Goal: Task Accomplishment & Management: Use online tool/utility

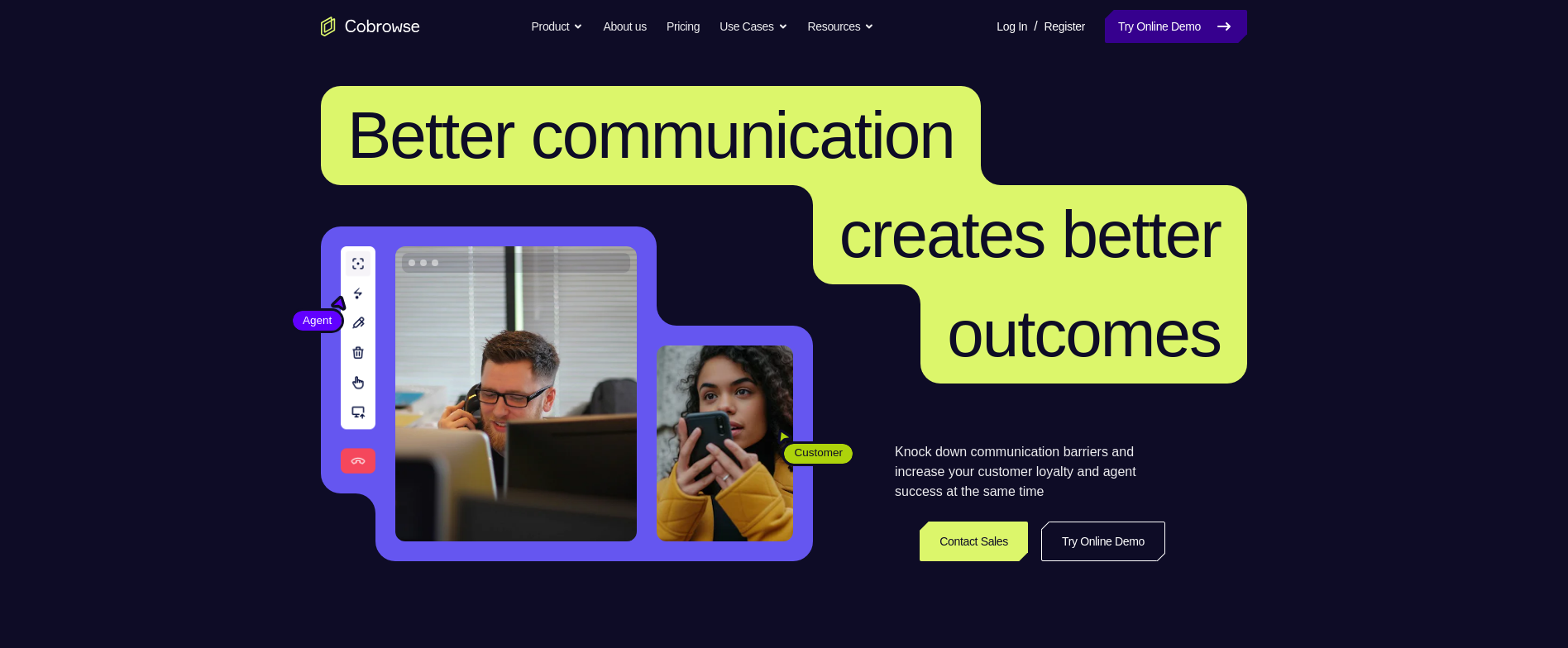
click at [1163, 33] on link "Try Online Demo" at bounding box center [1177, 26] width 142 height 33
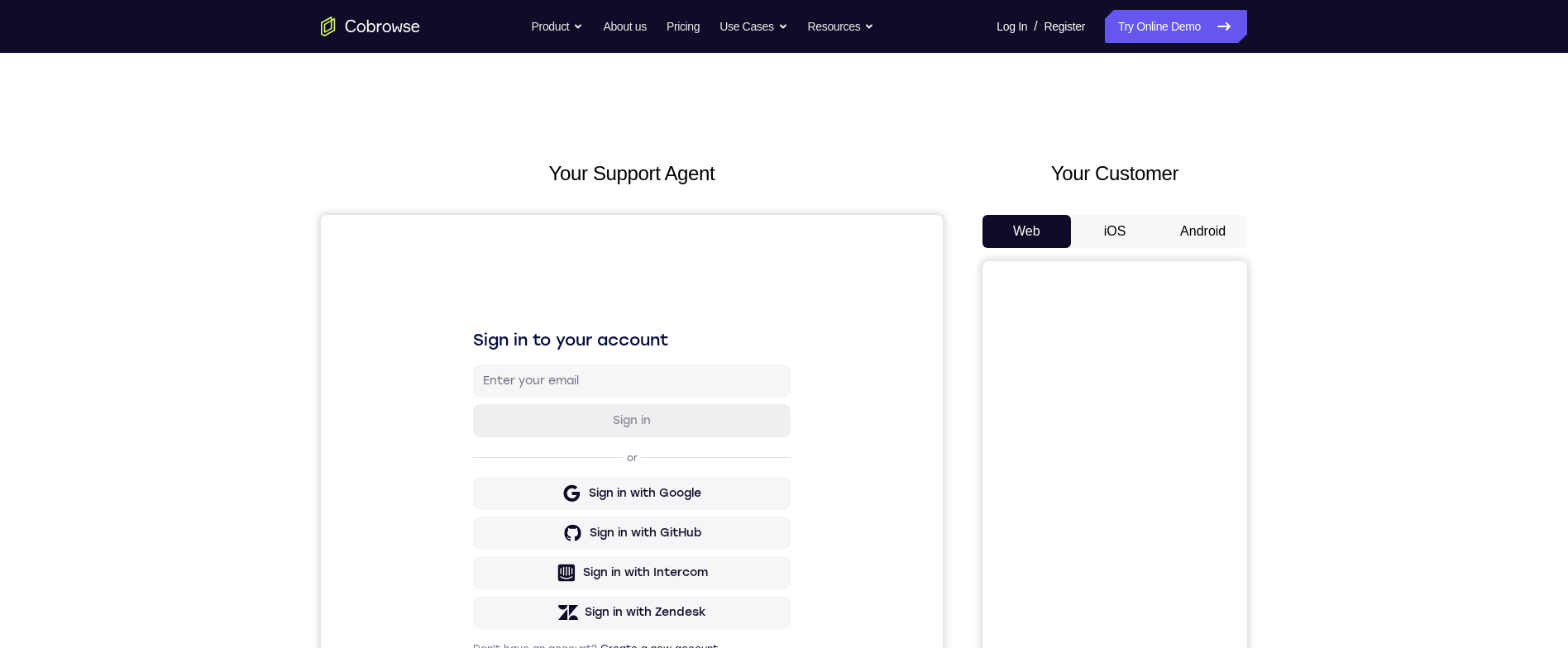
click at [1202, 223] on button "Android" at bounding box center [1203, 231] width 89 height 33
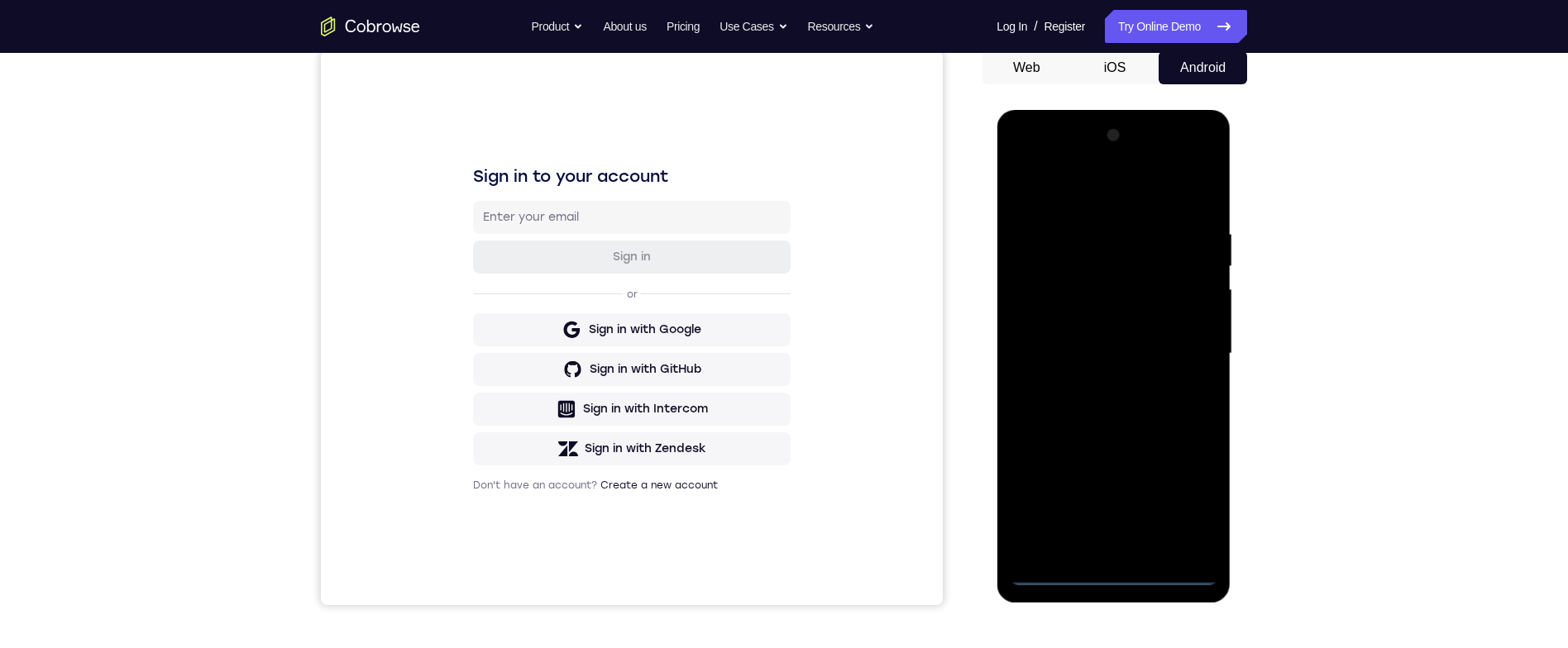
scroll to position [188, 0]
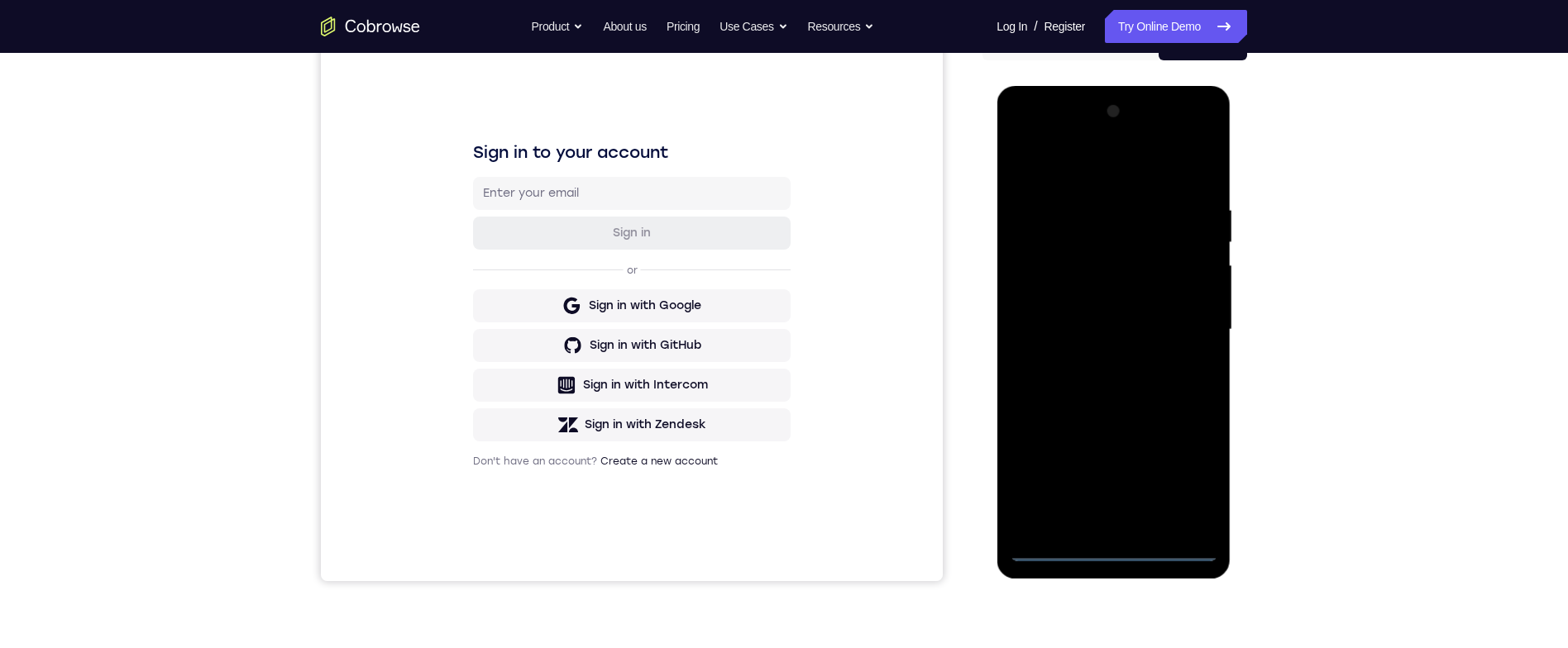
click at [1128, 552] on div at bounding box center [1113, 330] width 209 height 463
click at [1193, 474] on div at bounding box center [1113, 330] width 209 height 463
click at [1150, 183] on div at bounding box center [1113, 330] width 209 height 463
click at [1189, 323] on div at bounding box center [1113, 330] width 209 height 463
click at [1097, 515] on div at bounding box center [1113, 330] width 209 height 463
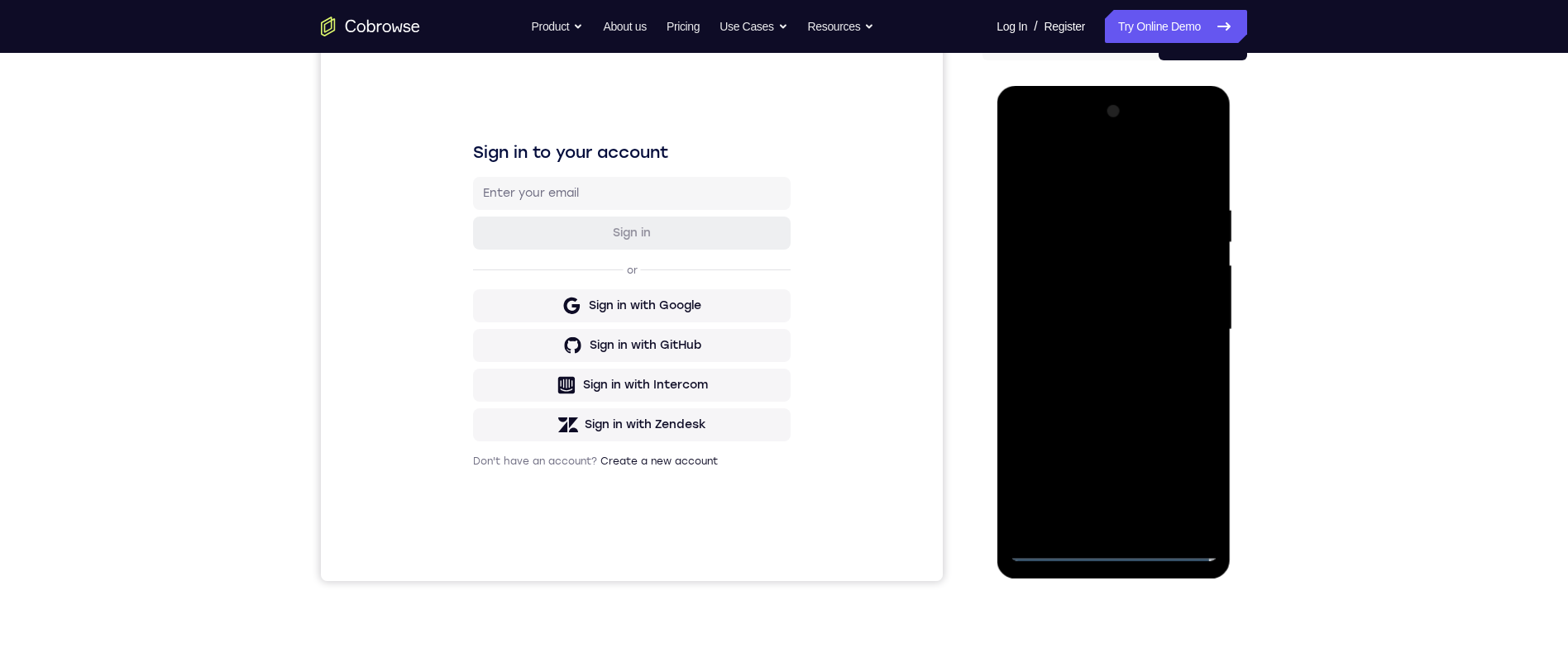
click at [1173, 313] on div at bounding box center [1113, 330] width 209 height 463
click at [1149, 296] on div at bounding box center [1113, 330] width 209 height 463
click at [1149, 339] on div at bounding box center [1113, 330] width 209 height 463
click at [1160, 386] on div at bounding box center [1113, 330] width 209 height 463
click at [1165, 377] on div at bounding box center [1113, 330] width 209 height 463
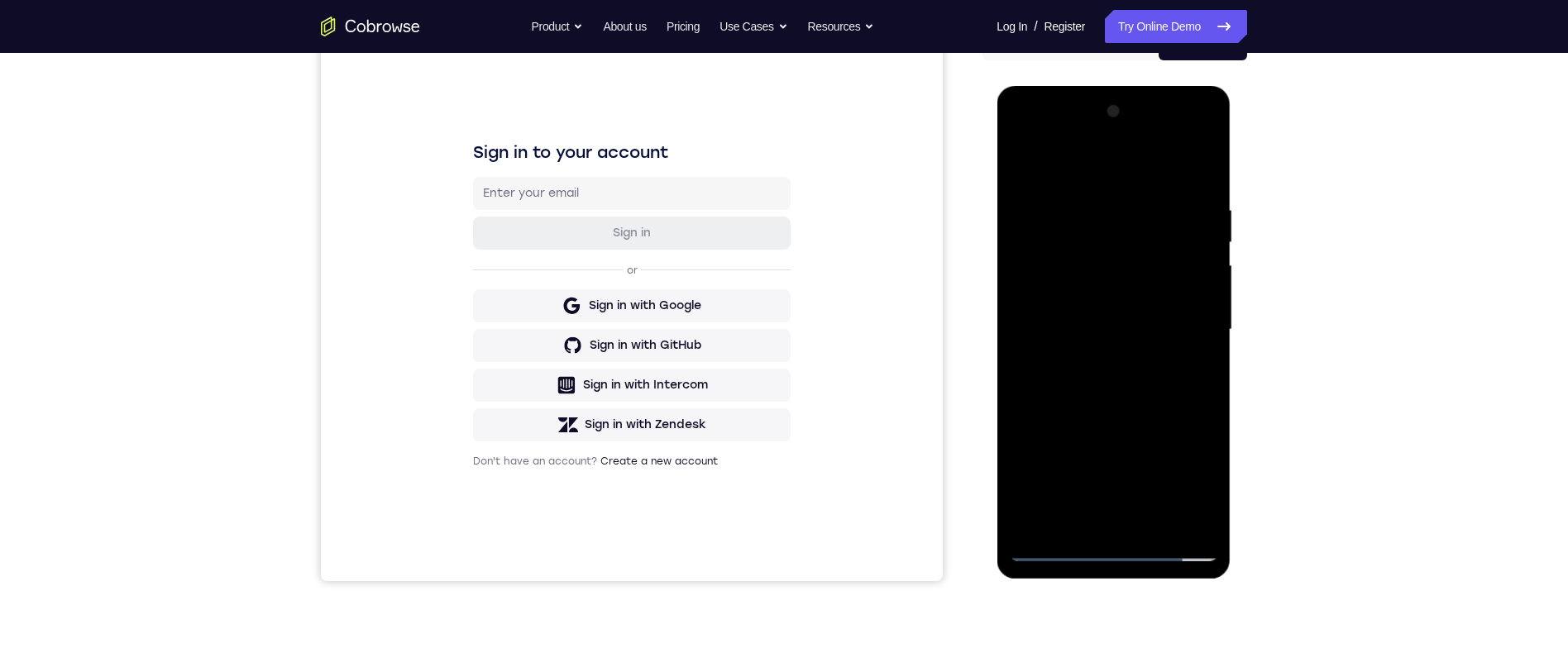
click at [1194, 181] on div at bounding box center [1113, 330] width 209 height 463
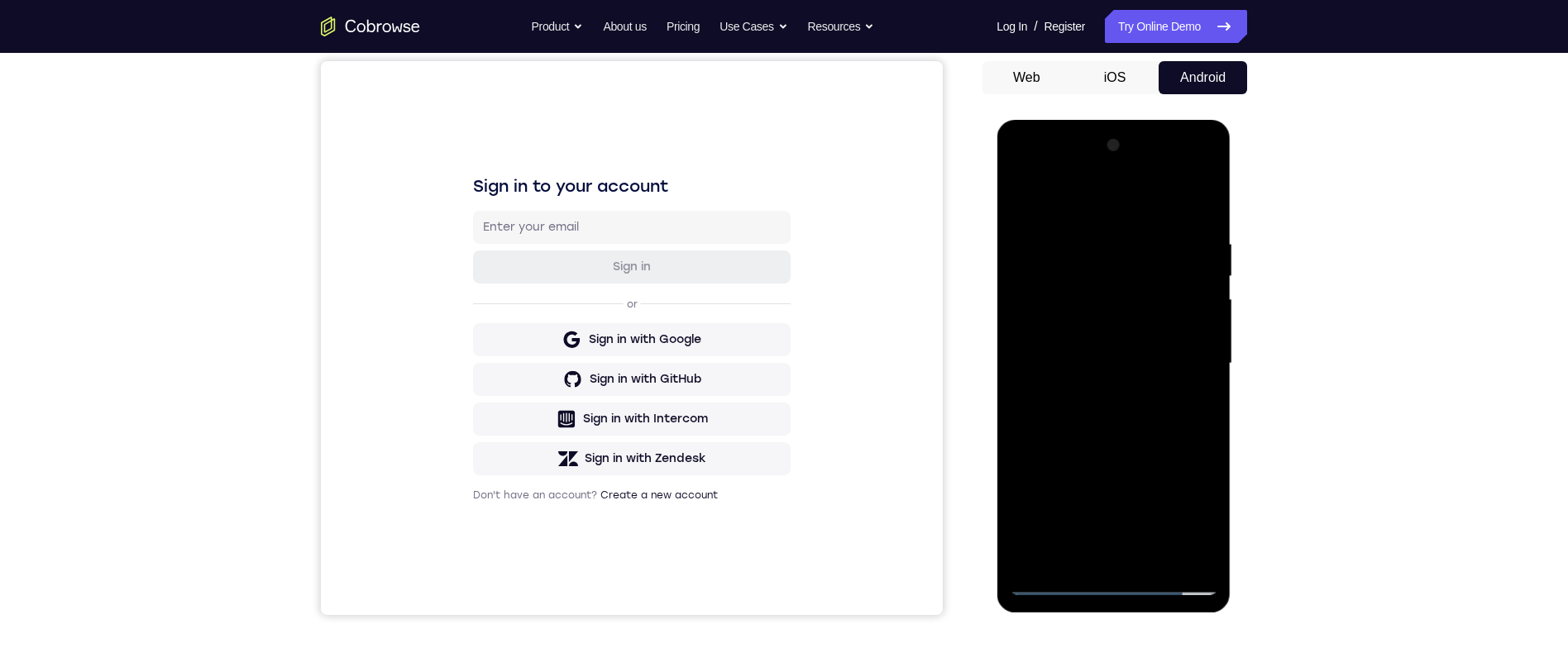
scroll to position [189, 0]
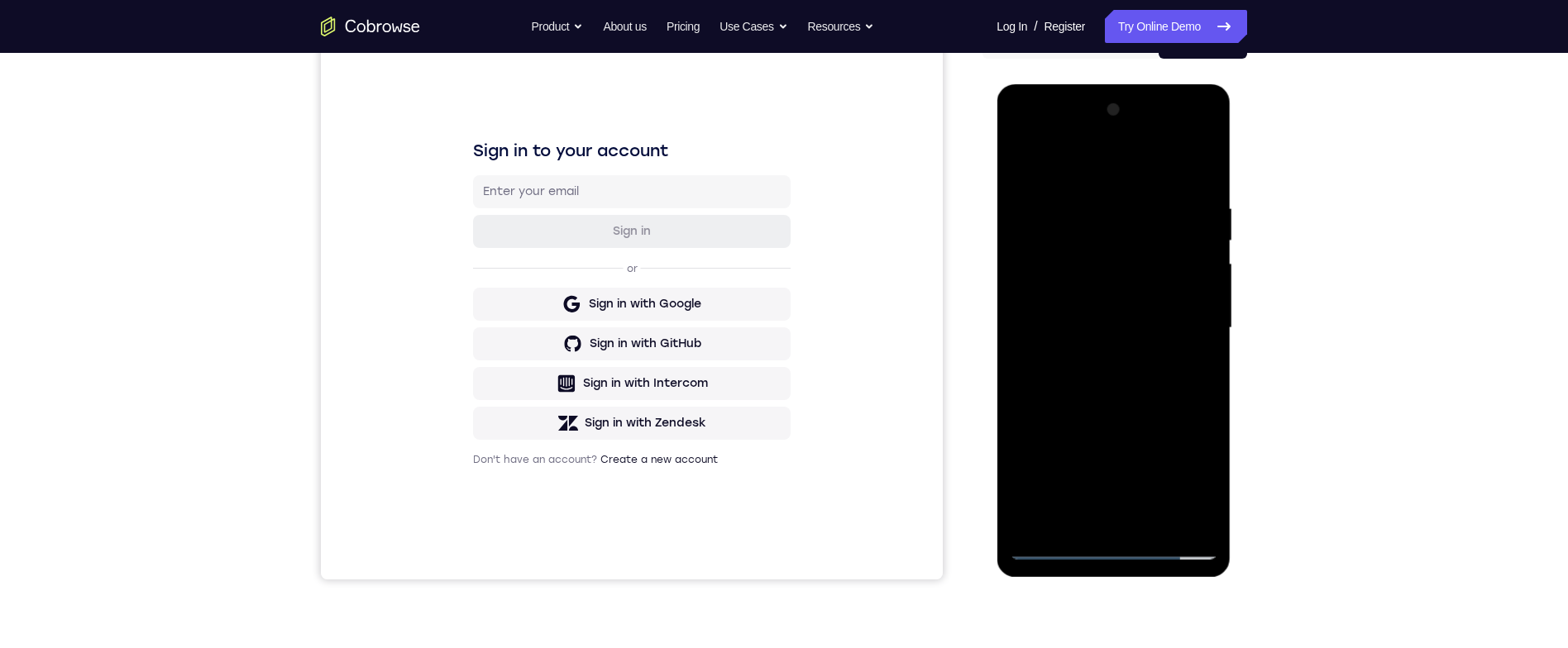
click at [1162, 519] on div at bounding box center [1113, 328] width 209 height 463
click at [1160, 412] on div at bounding box center [1113, 328] width 209 height 463
click at [1184, 285] on div at bounding box center [1113, 327] width 209 height 463
click at [1194, 370] on div at bounding box center [1113, 327] width 209 height 463
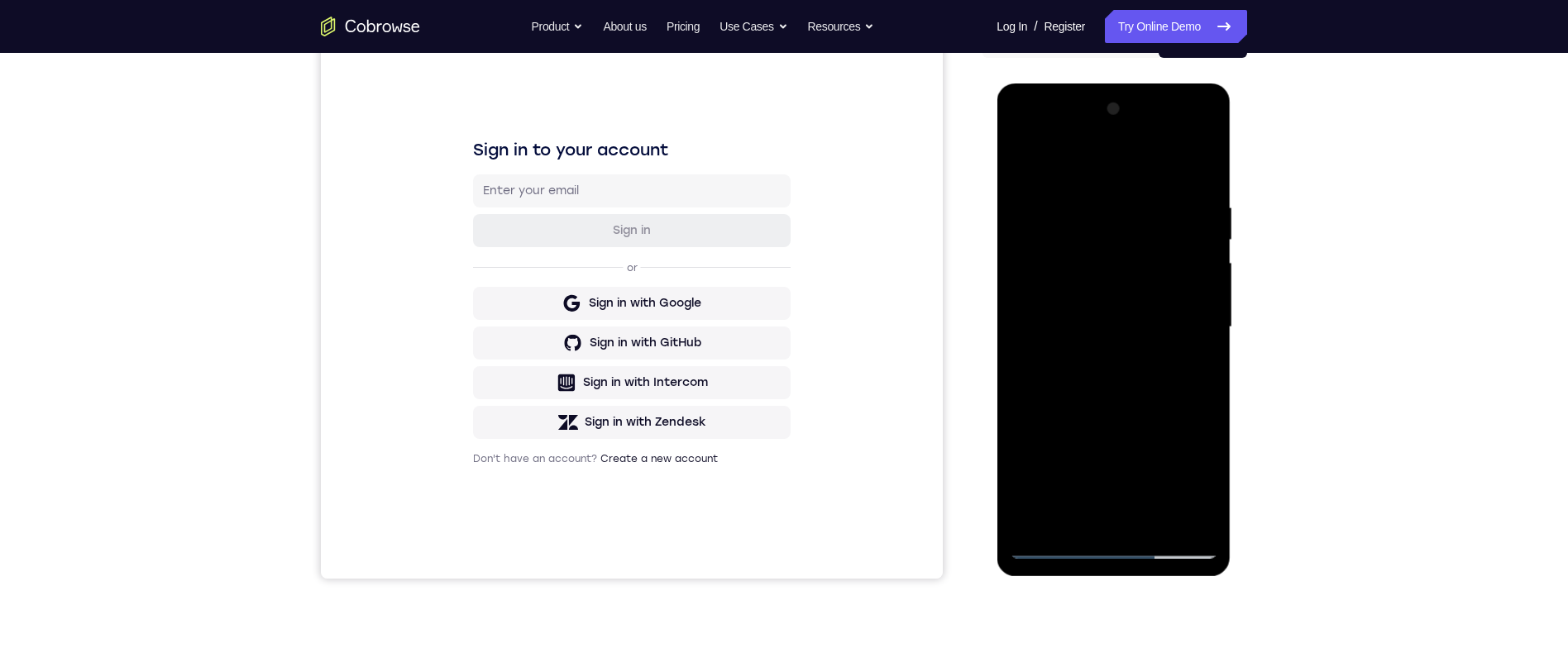
click at [1142, 292] on div at bounding box center [1113, 327] width 209 height 463
click at [1175, 436] on div at bounding box center [1113, 327] width 209 height 463
click at [1194, 366] on div at bounding box center [1113, 327] width 209 height 463
click at [1076, 516] on div at bounding box center [1113, 327] width 209 height 463
click at [1096, 489] on div at bounding box center [1113, 327] width 209 height 463
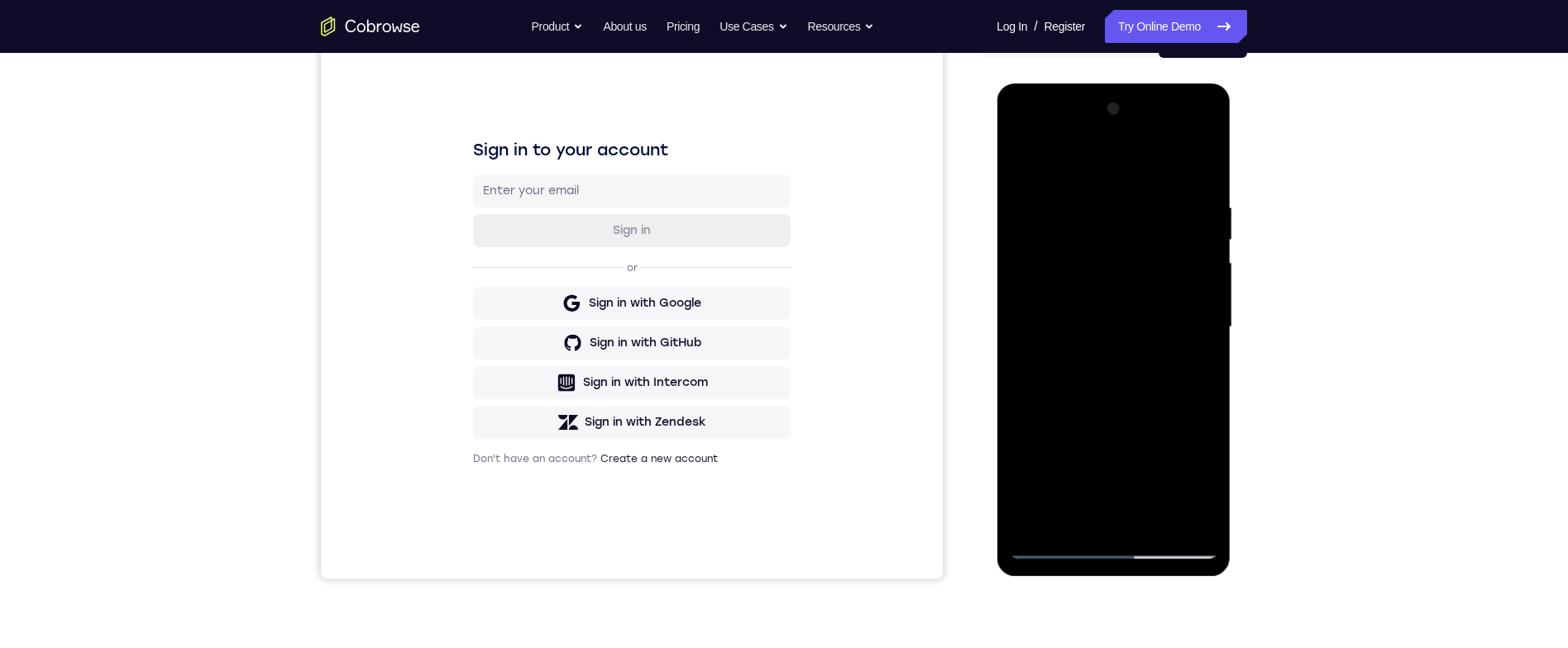
click at [1192, 356] on div at bounding box center [1113, 327] width 209 height 463
click at [1027, 159] on div at bounding box center [1113, 327] width 209 height 463
click at [1153, 320] on div at bounding box center [1113, 327] width 209 height 463
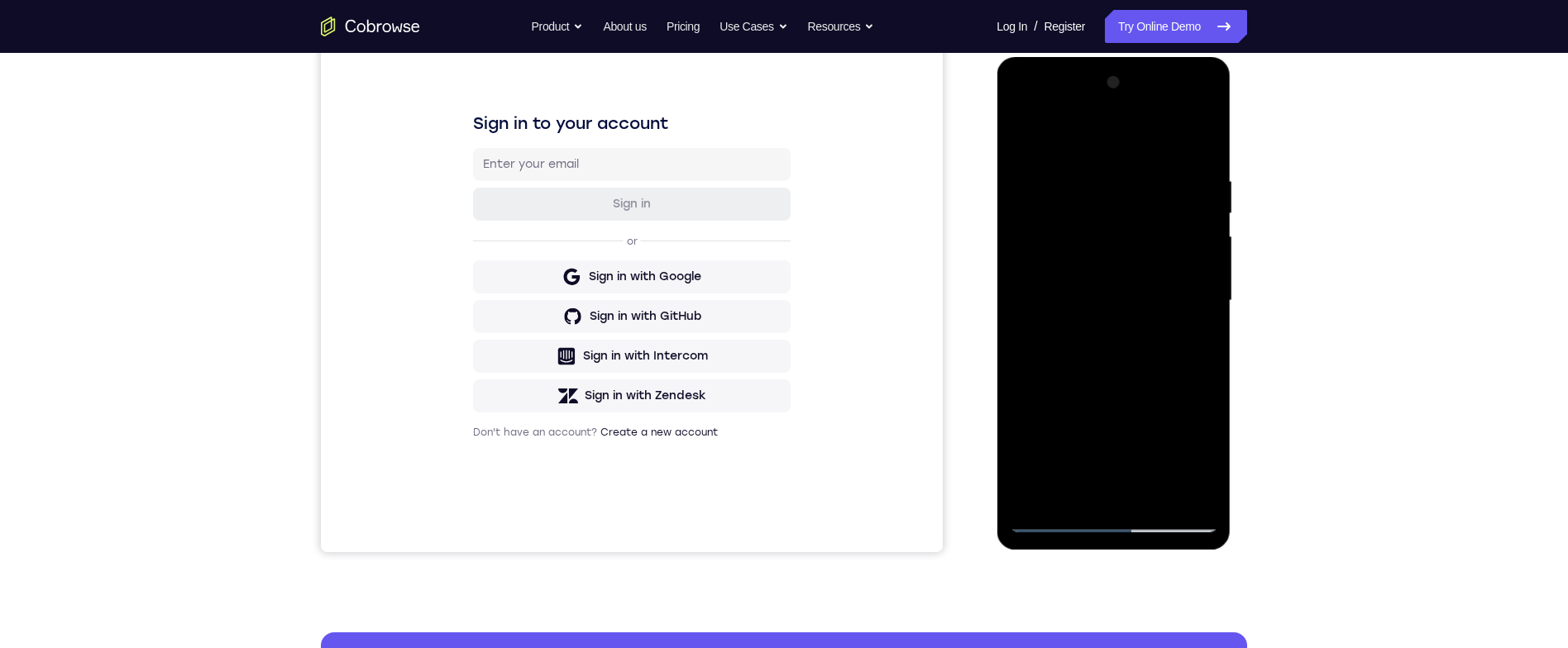
scroll to position [258, 0]
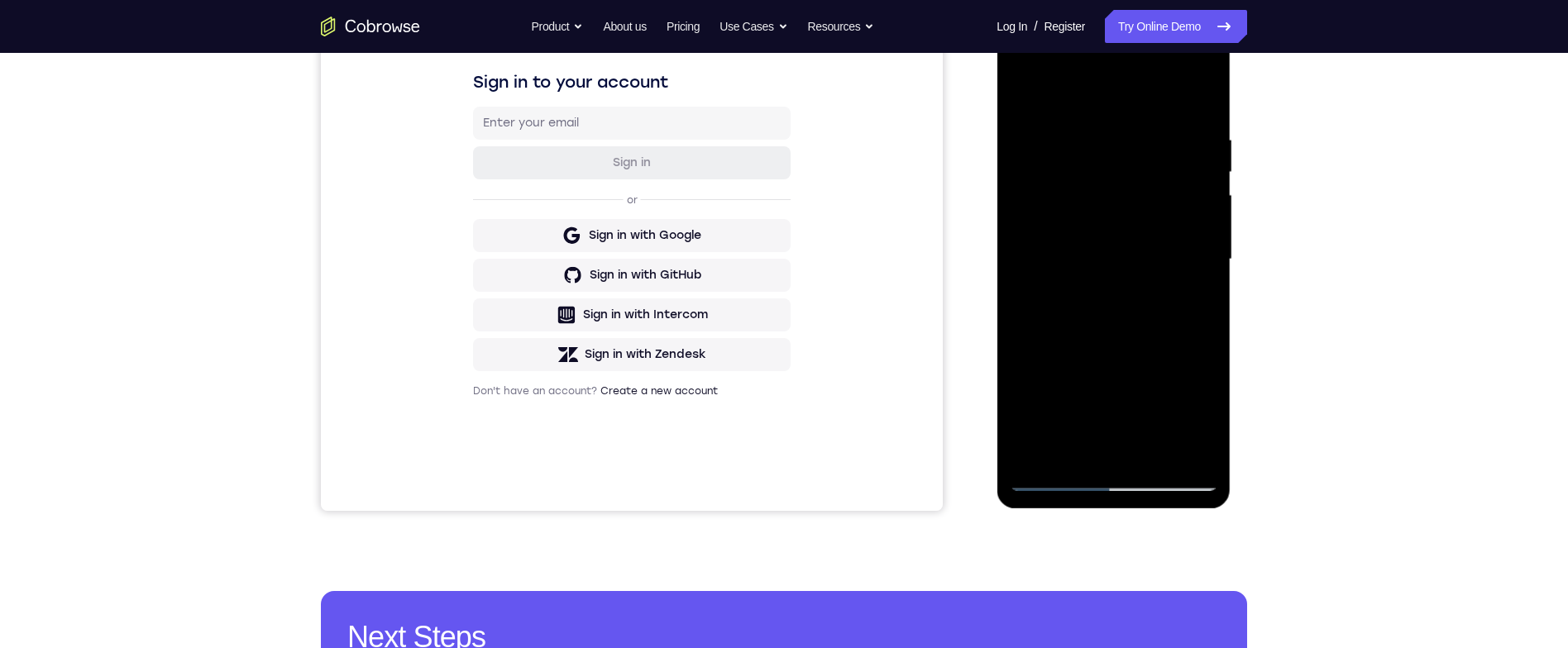
click at [1208, 417] on div at bounding box center [1113, 260] width 209 height 463
click at [1076, 449] on div at bounding box center [1113, 260] width 209 height 463
click at [1163, 386] on div at bounding box center [1113, 260] width 209 height 463
click at [1163, 389] on div at bounding box center [1113, 260] width 209 height 463
click at [1162, 387] on div at bounding box center [1113, 260] width 209 height 463
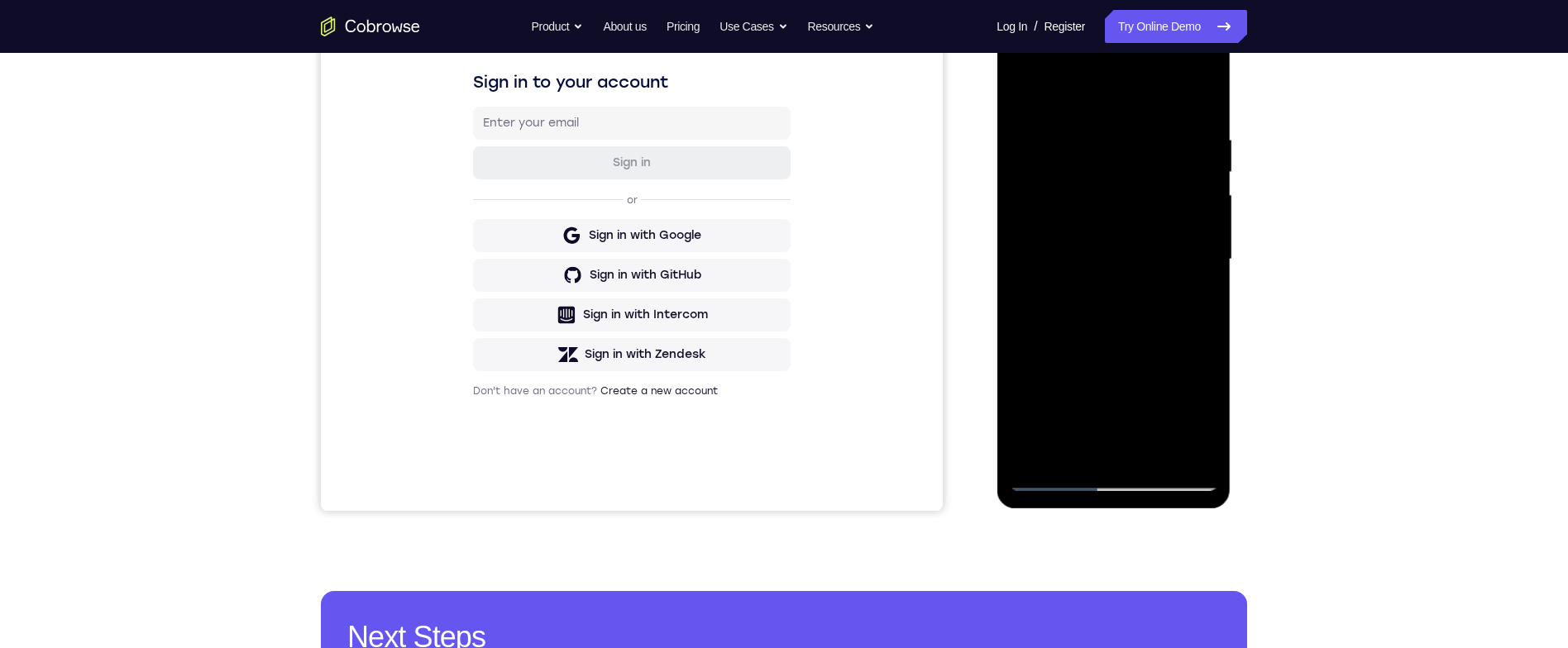
click at [1199, 288] on div at bounding box center [1113, 260] width 209 height 463
click at [1200, 301] on div at bounding box center [1113, 260] width 209 height 463
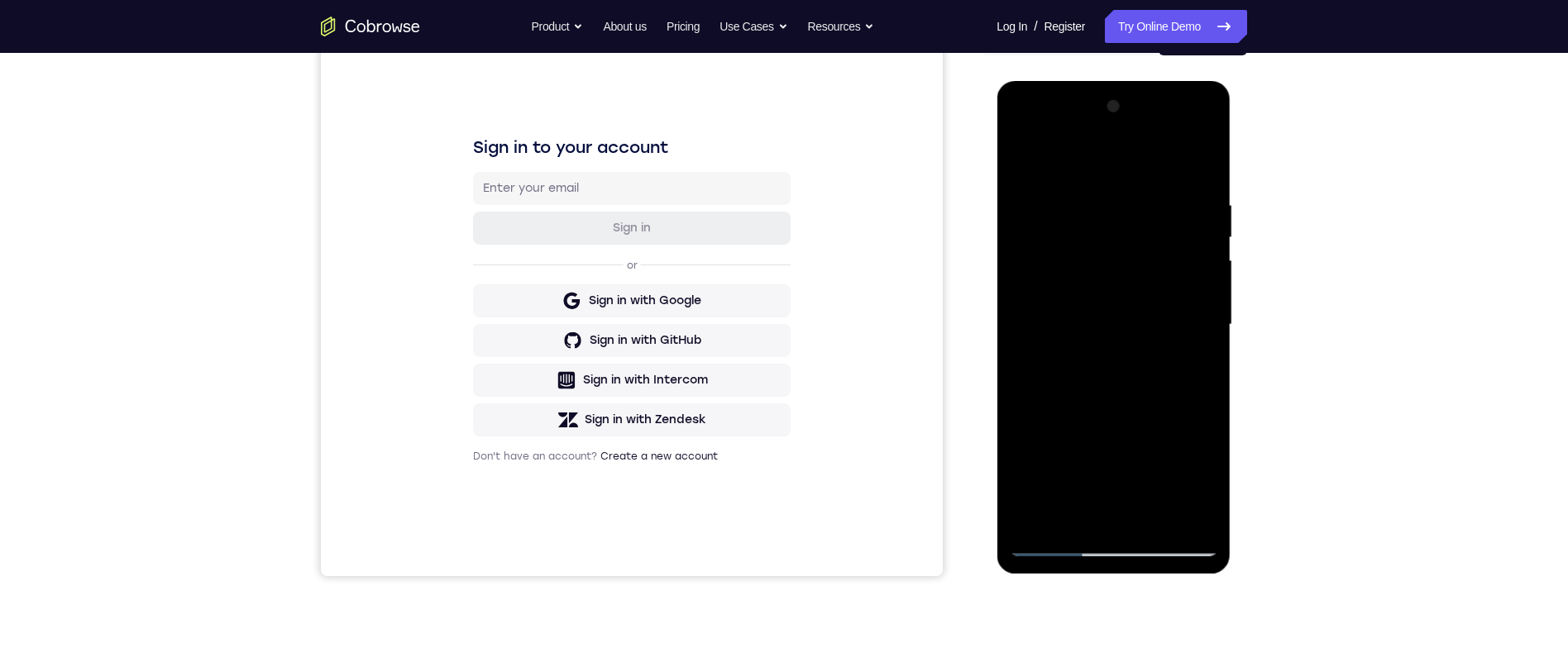
click at [1027, 160] on div at bounding box center [1113, 325] width 209 height 463
click at [1184, 347] on div at bounding box center [1113, 325] width 209 height 463
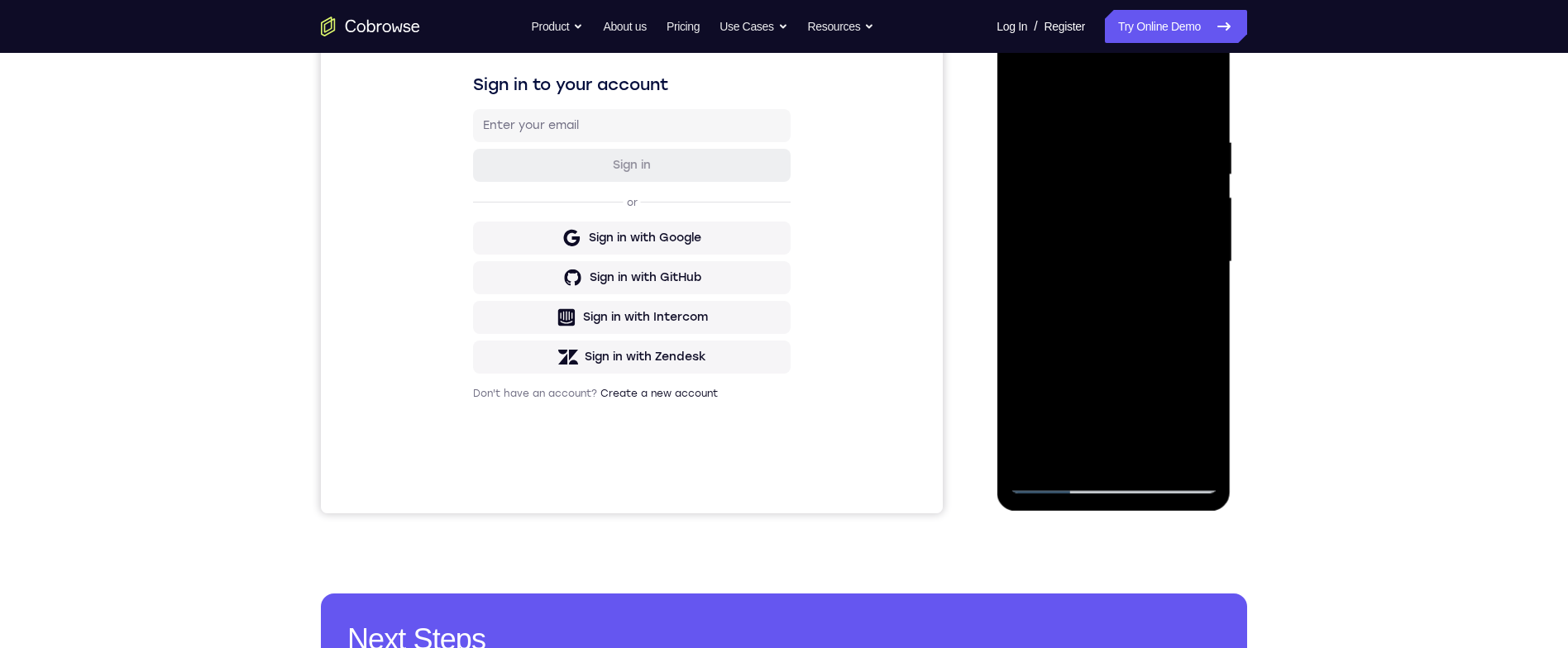
click at [1158, 307] on div at bounding box center [1113, 262] width 209 height 463
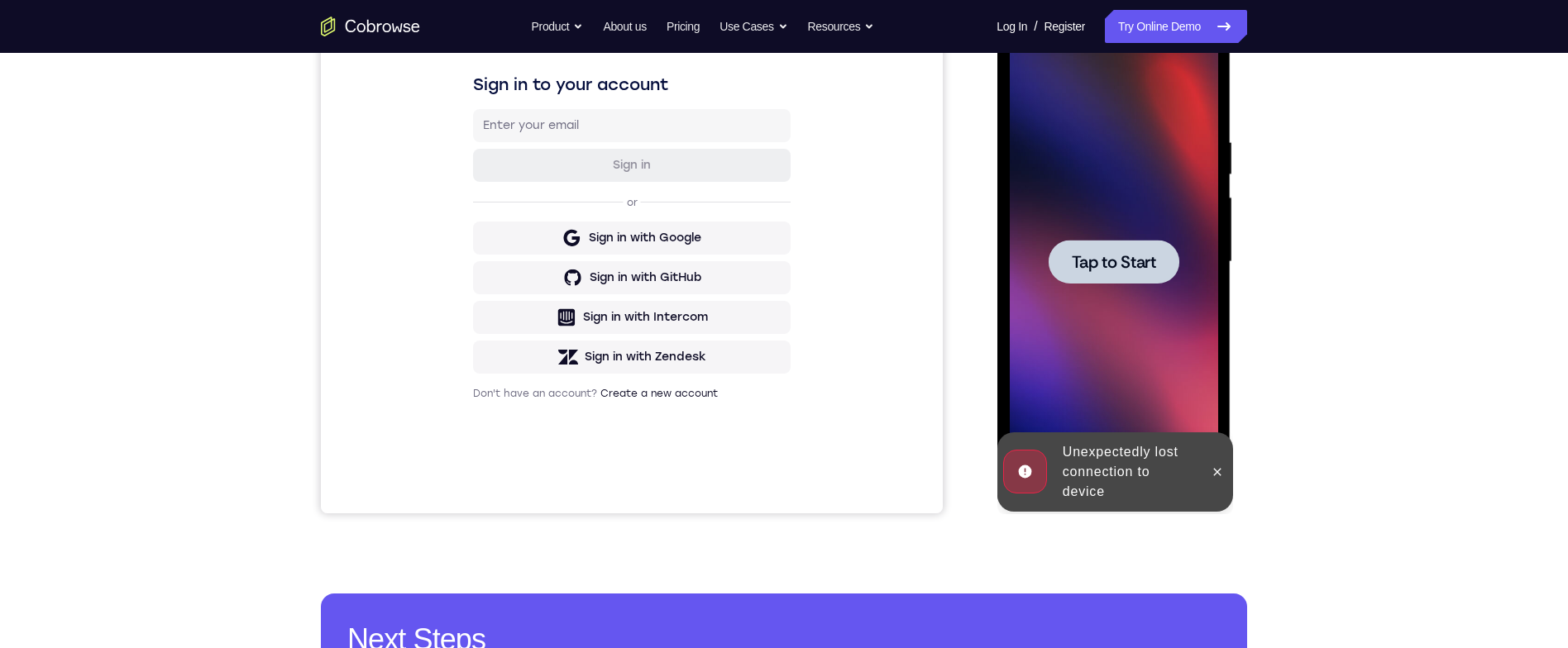
scroll to position [302, 0]
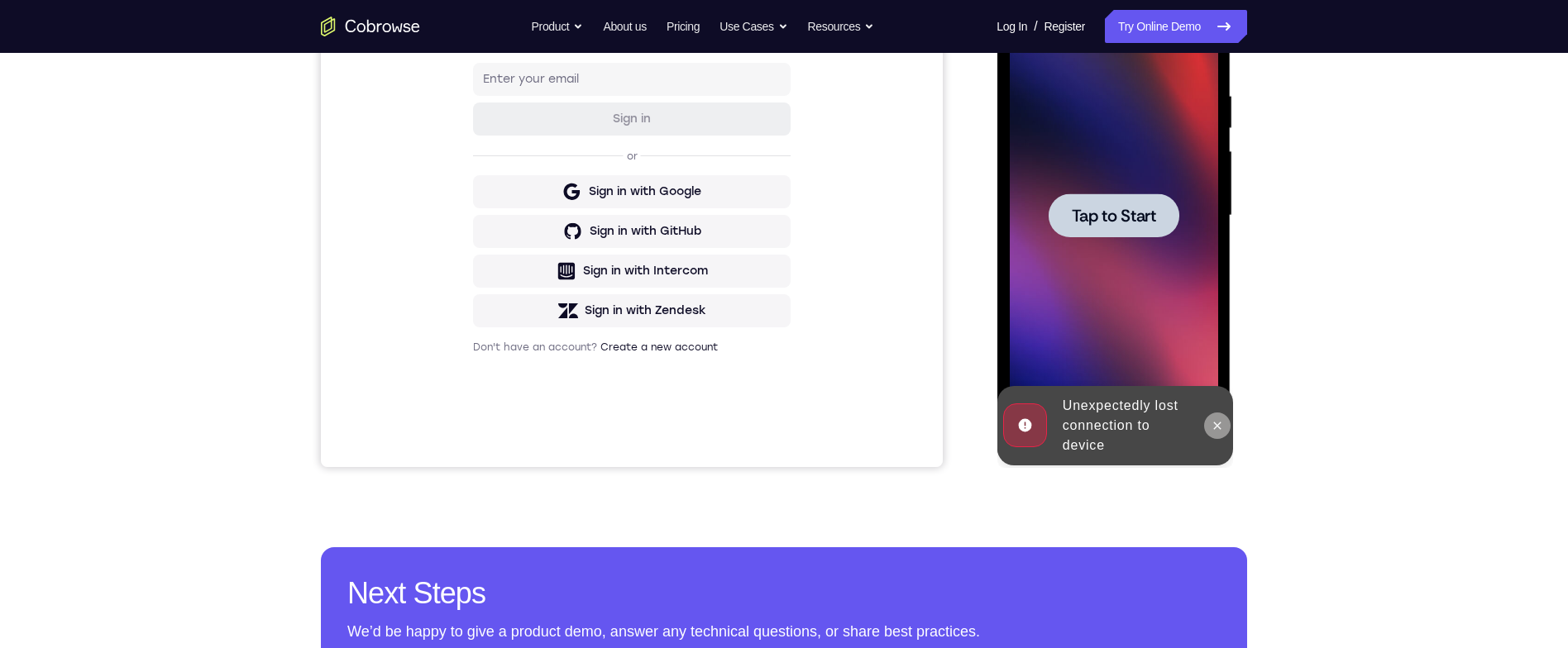
click at [1215, 431] on icon at bounding box center [1216, 425] width 13 height 13
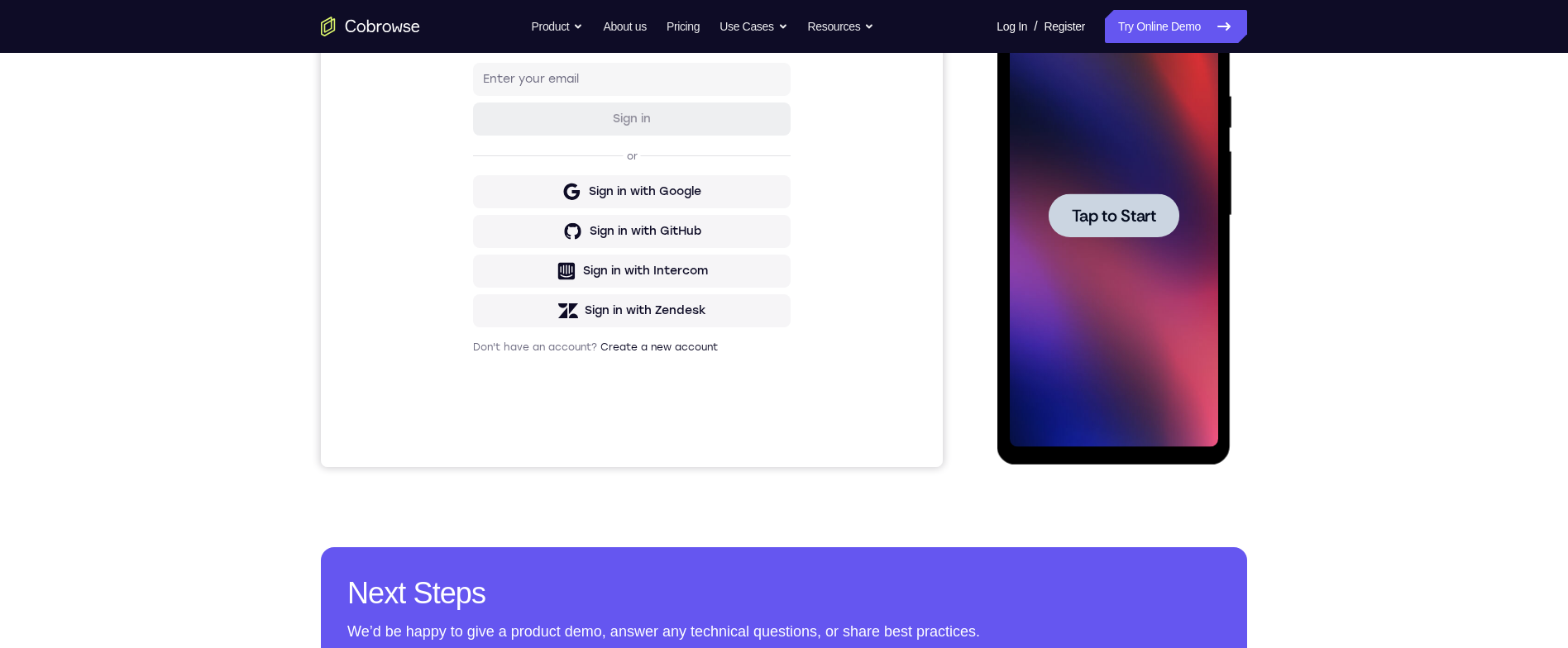
click at [1108, 226] on div at bounding box center [1113, 216] width 131 height 44
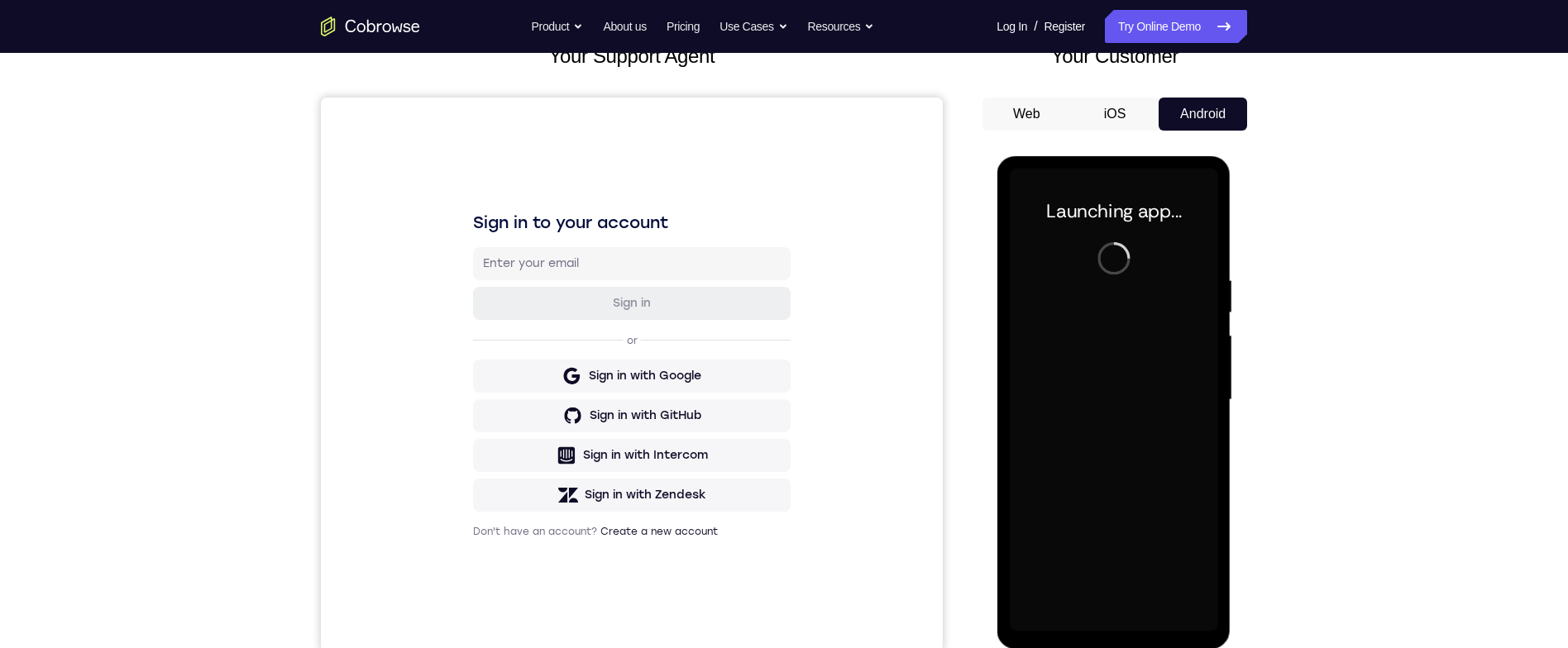
scroll to position [208, 0]
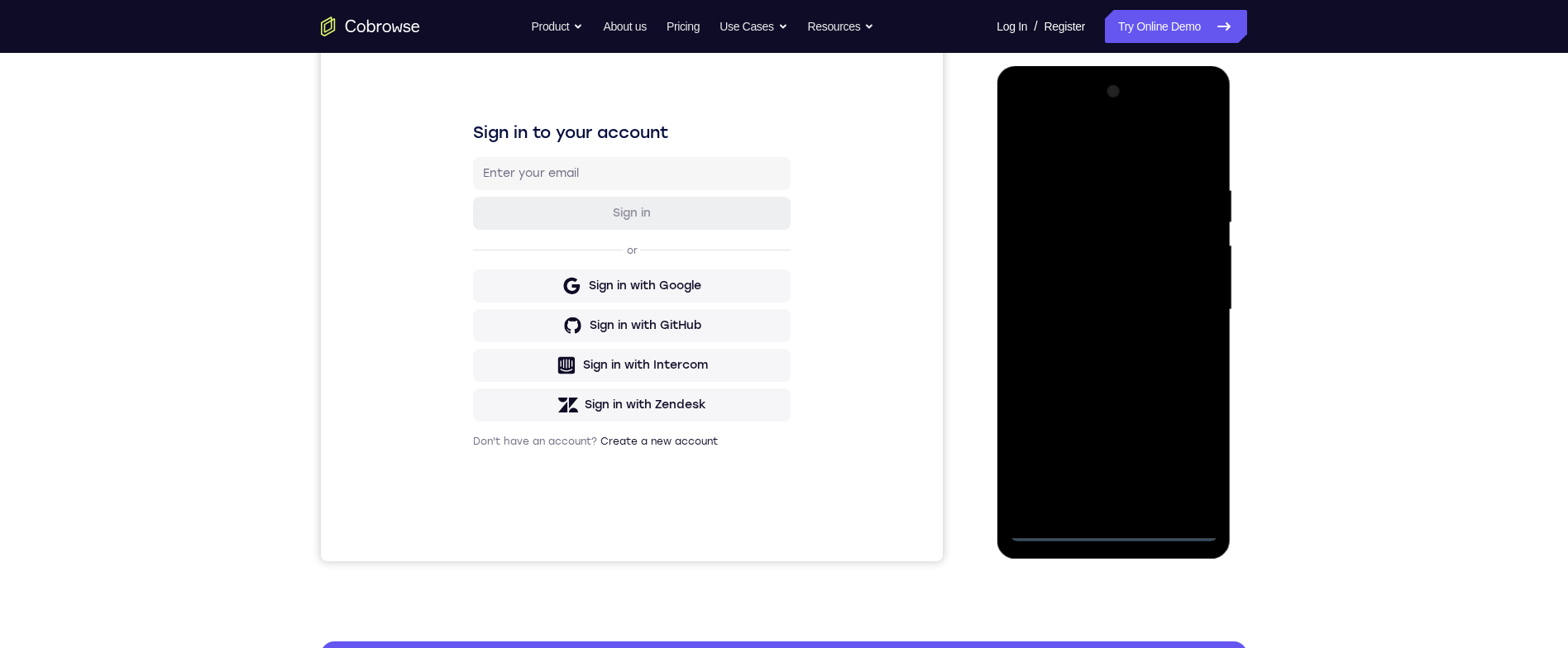
click at [1119, 529] on div at bounding box center [1113, 310] width 209 height 463
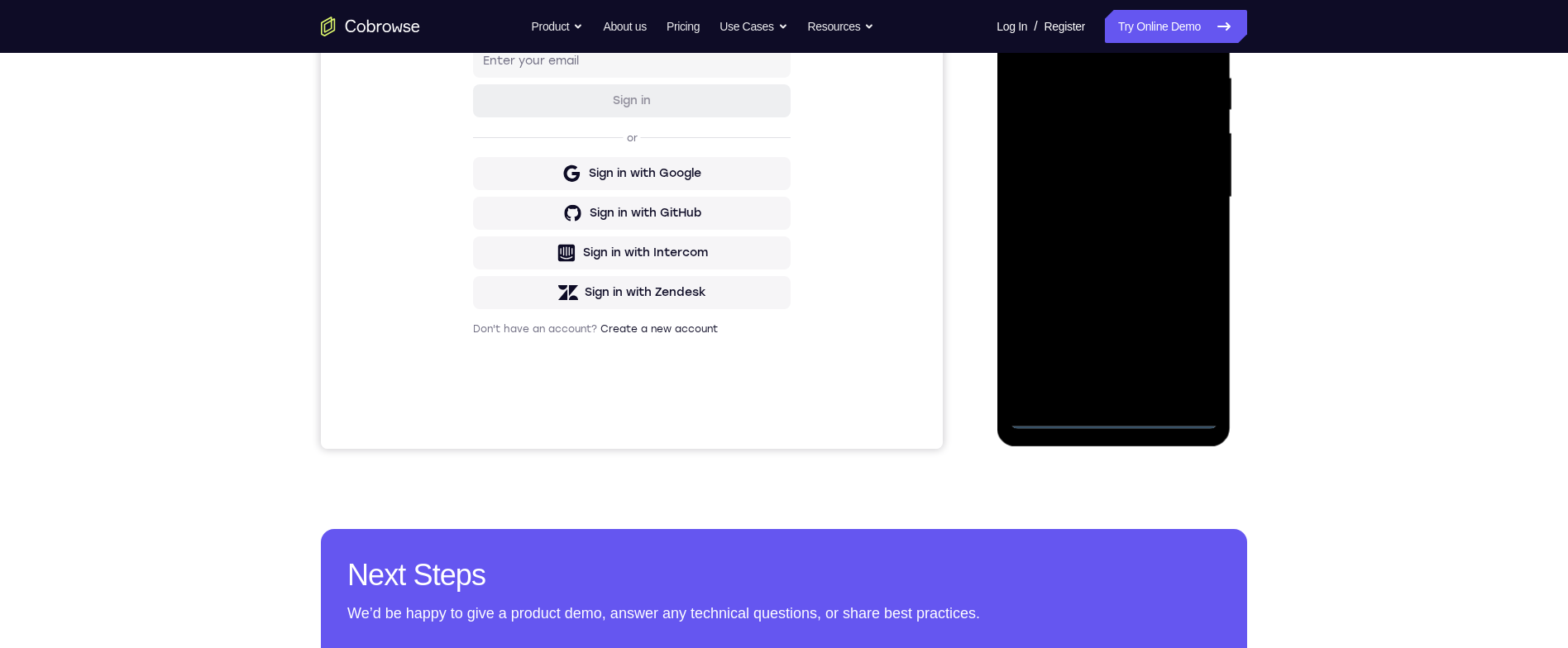
click at [1121, 425] on div at bounding box center [1113, 197] width 209 height 463
click at [1183, 342] on div at bounding box center [1113, 197] width 209 height 463
click at [1145, 38] on div at bounding box center [1113, 197] width 209 height 463
click at [1184, 190] on div at bounding box center [1113, 197] width 209 height 463
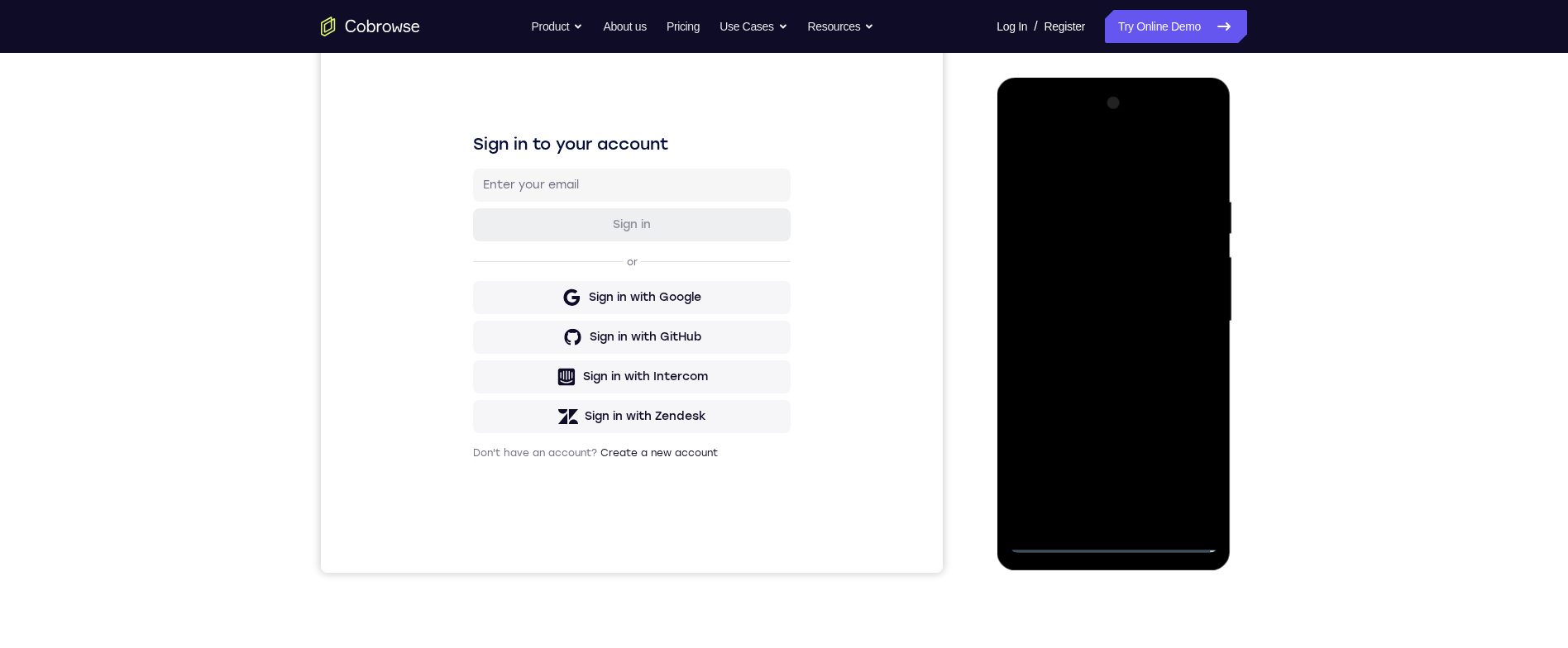
scroll to position [213, 0]
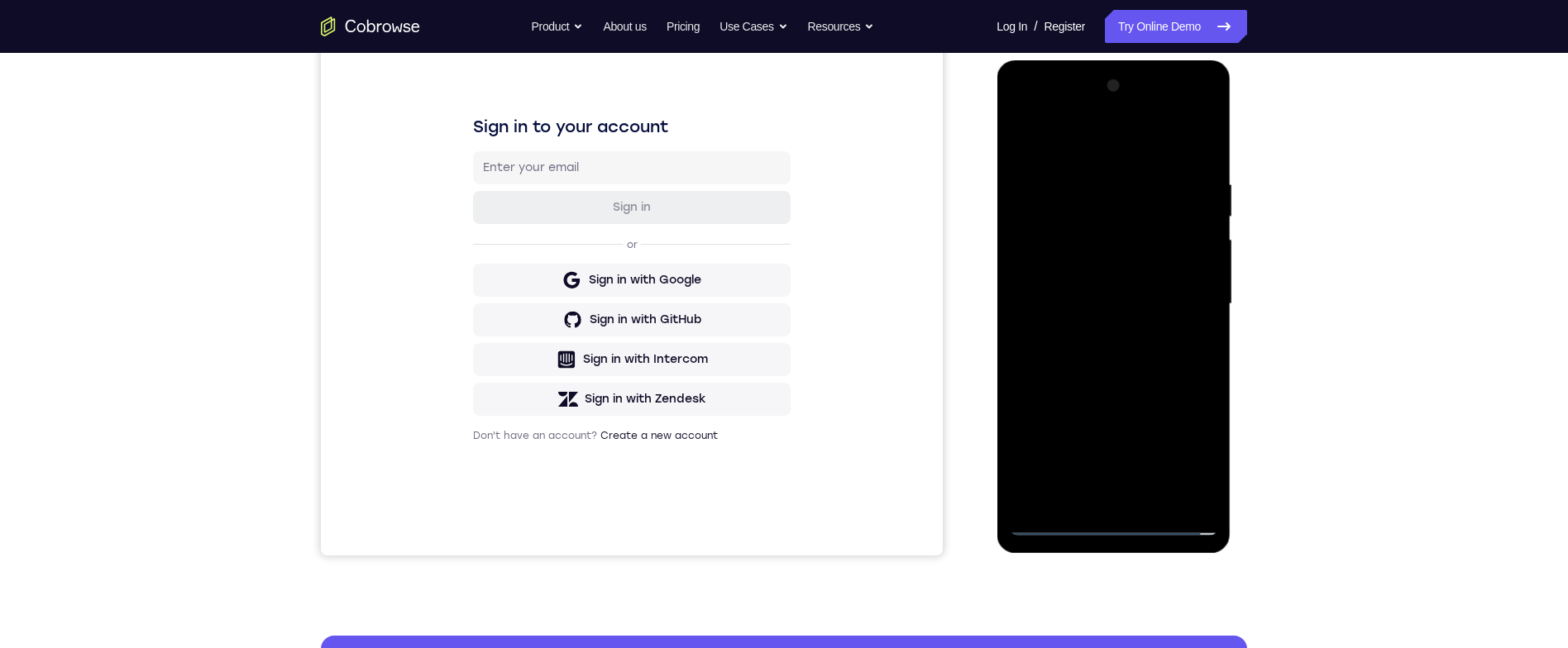
click at [1096, 498] on div at bounding box center [1113, 304] width 209 height 463
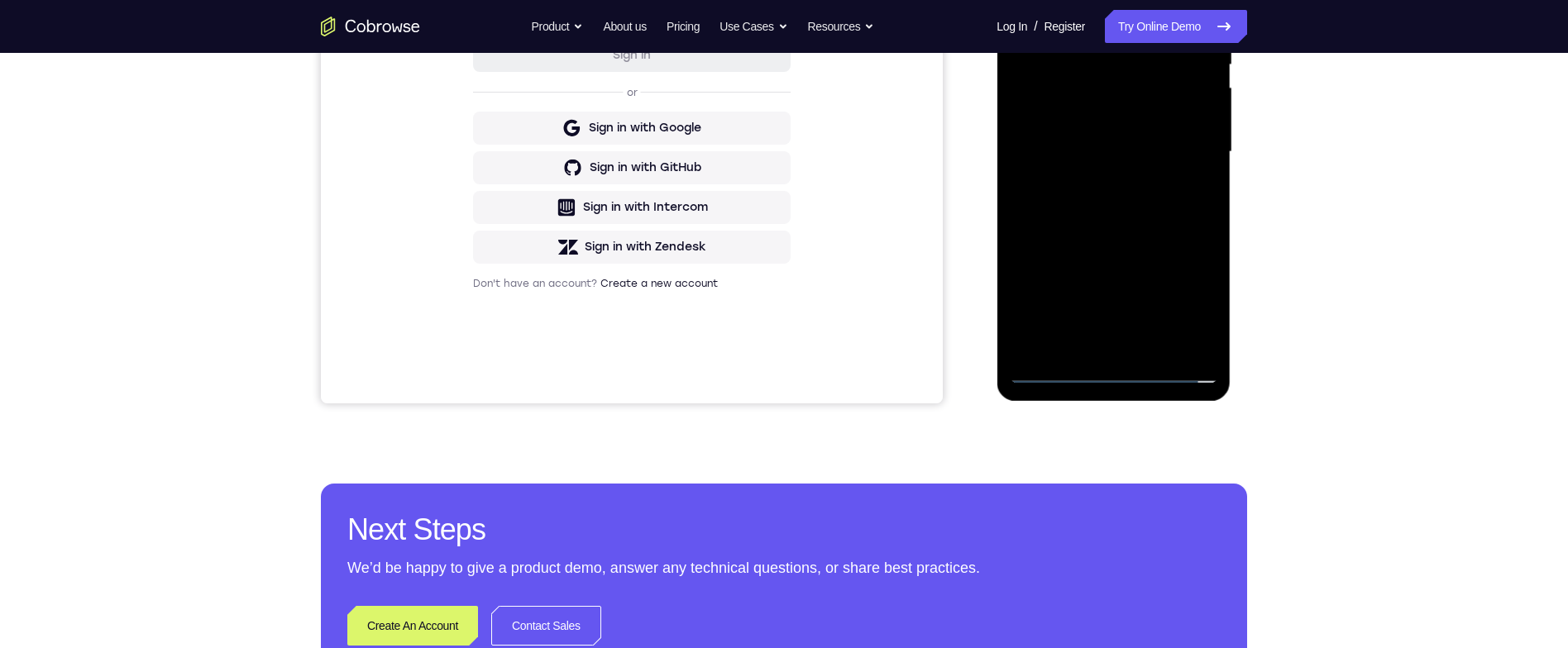
scroll to position [361, 0]
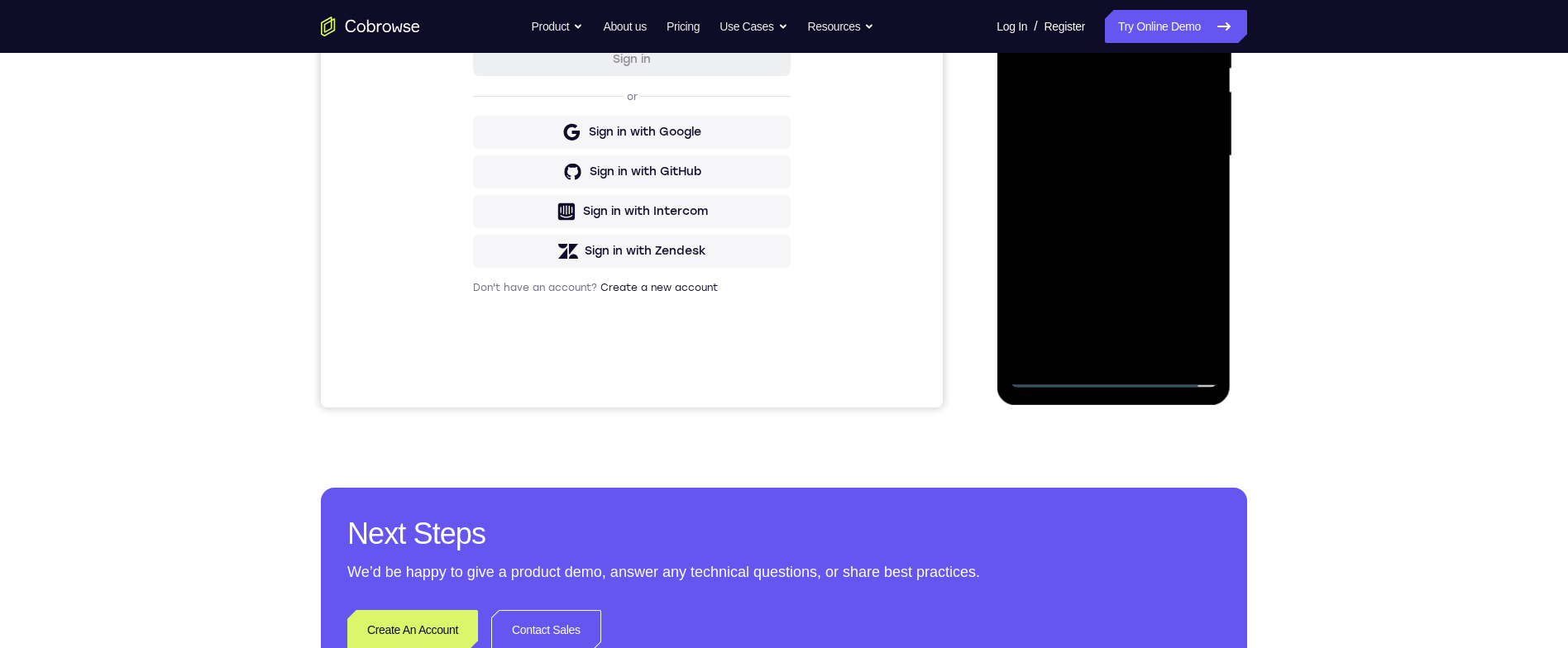
click at [1228, 292] on div at bounding box center [1113, 159] width 234 height 493
click at [1184, 143] on div at bounding box center [1113, 156] width 209 height 463
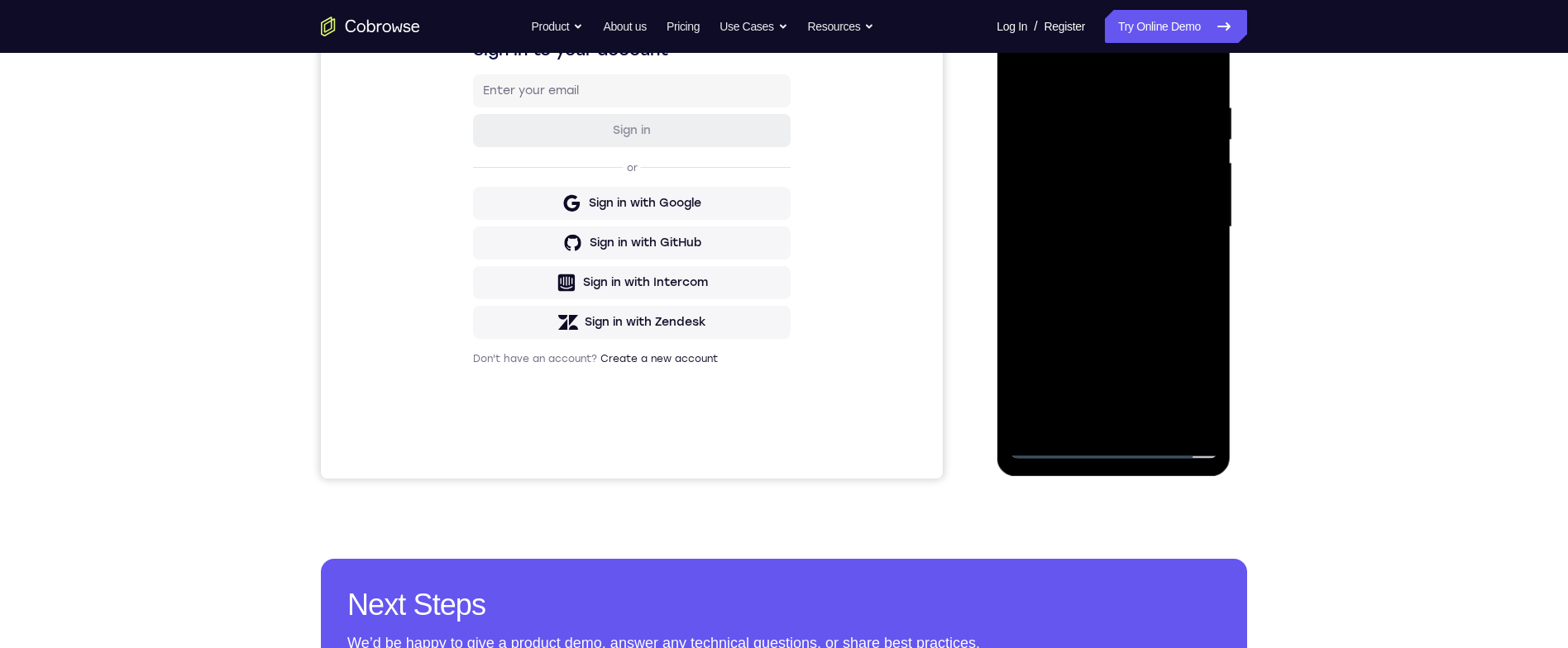
scroll to position [210, 0]
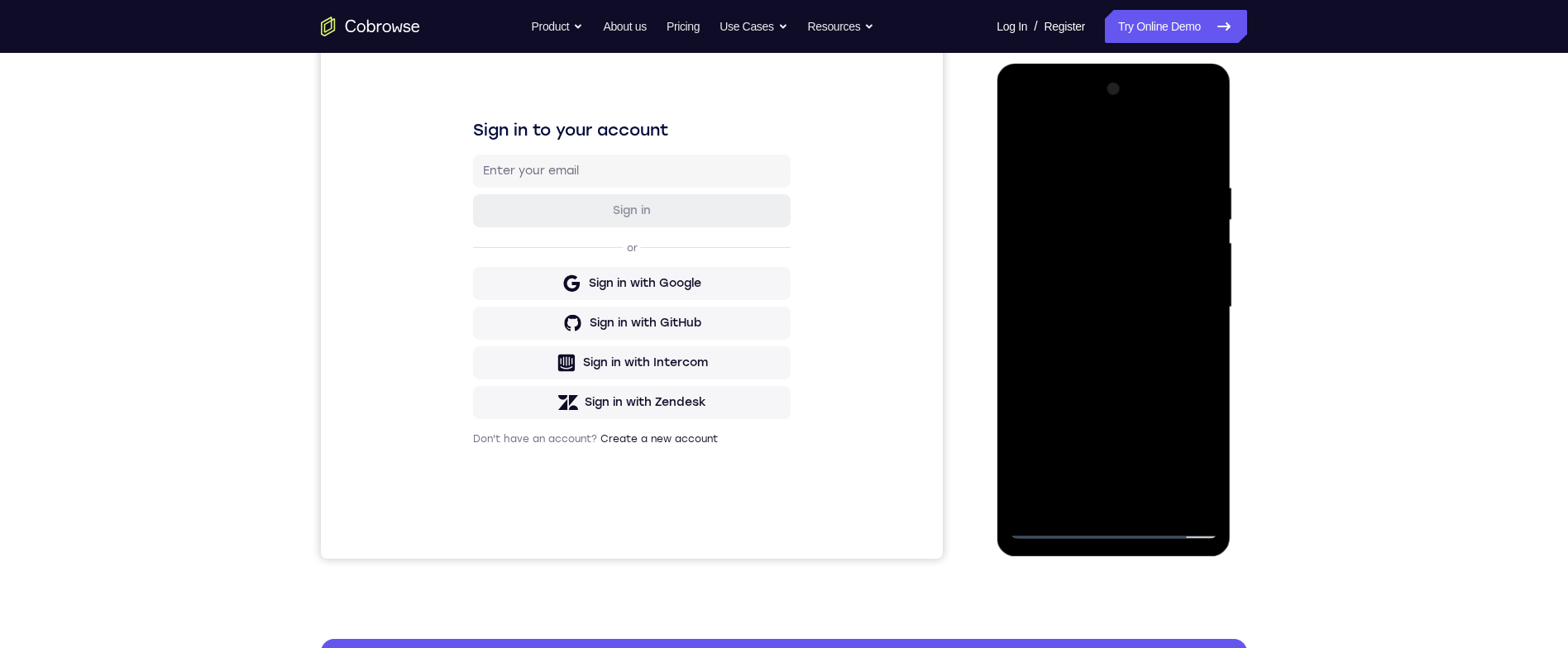
click at [1135, 272] on div at bounding box center [1113, 308] width 209 height 463
click at [1195, 275] on div at bounding box center [1113, 308] width 209 height 463
click at [1179, 310] on div at bounding box center [1113, 308] width 209 height 463
click at [1171, 358] on div at bounding box center [1113, 308] width 209 height 463
click at [1171, 360] on div at bounding box center [1113, 308] width 209 height 463
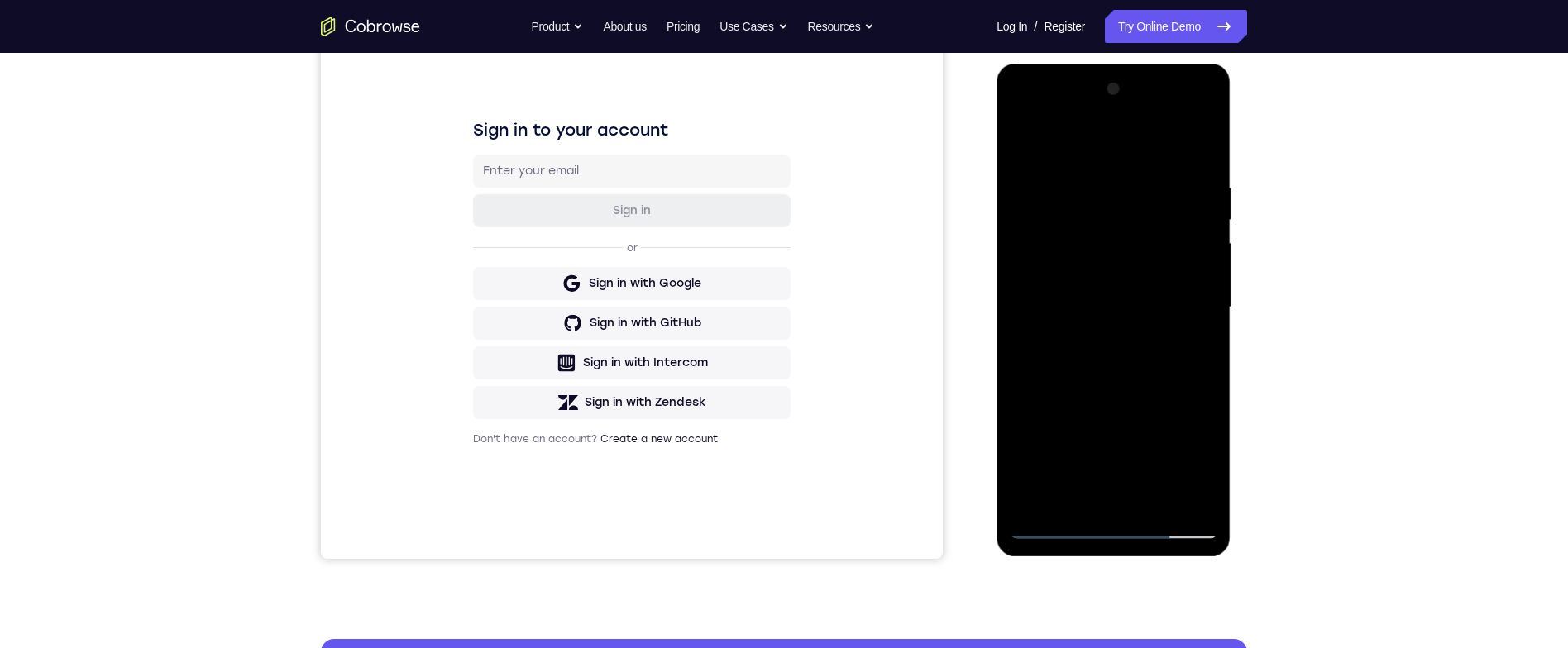
click at [1203, 177] on div at bounding box center [1113, 308] width 209 height 463
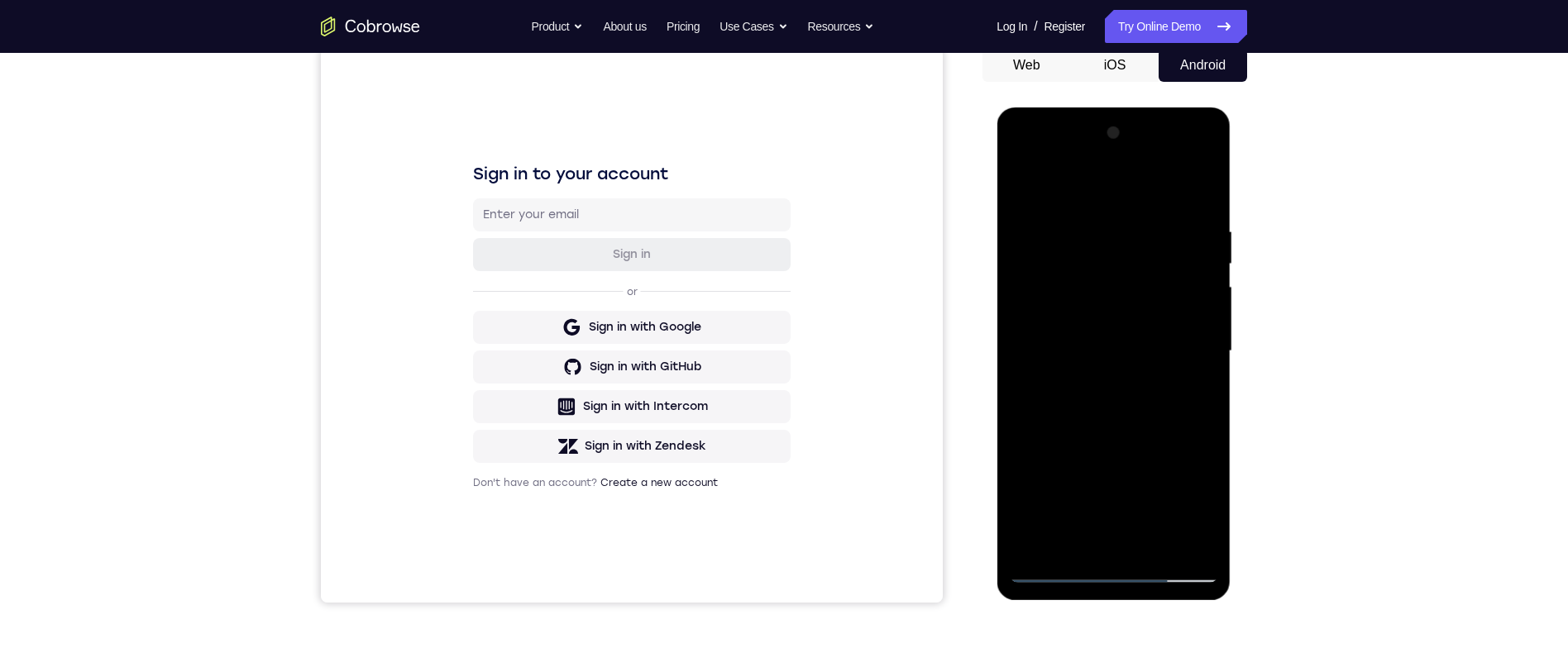
click at [1190, 190] on div at bounding box center [1113, 352] width 209 height 463
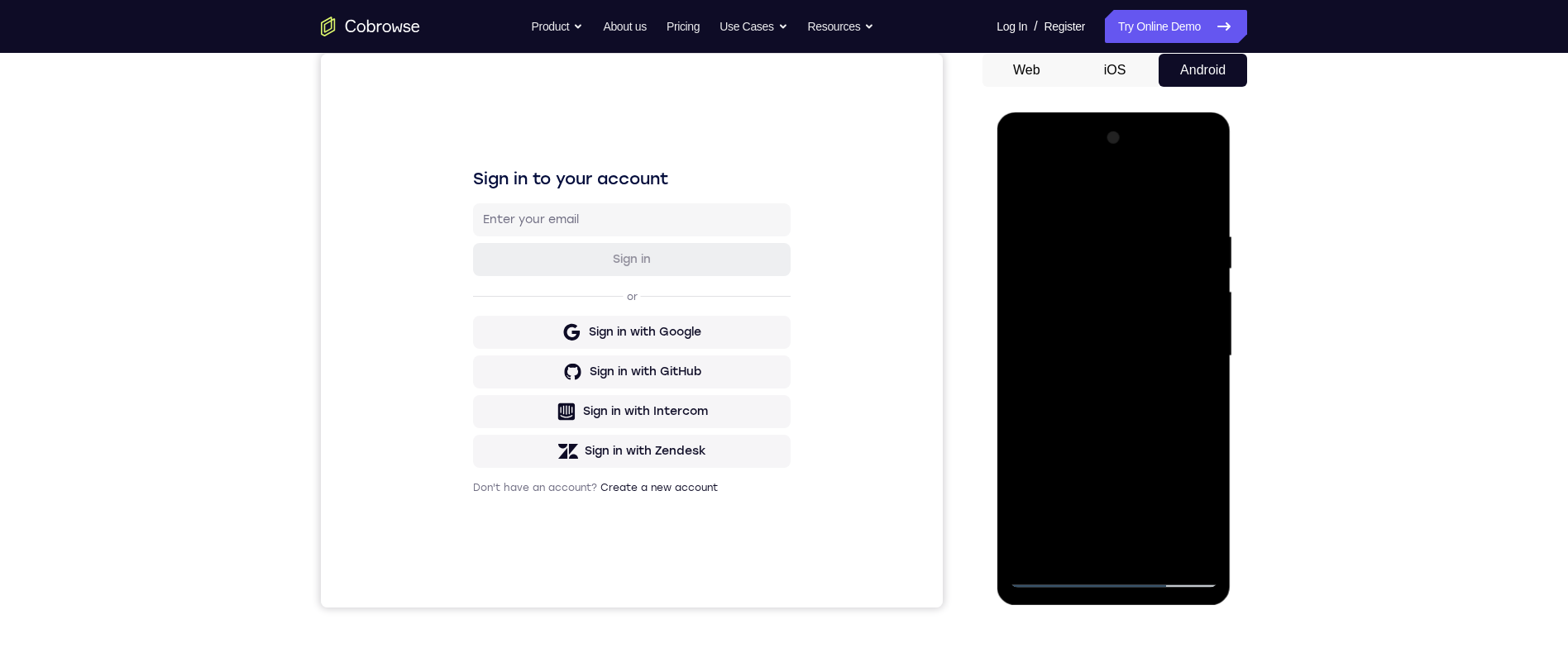
click at [1203, 228] on div at bounding box center [1113, 356] width 209 height 463
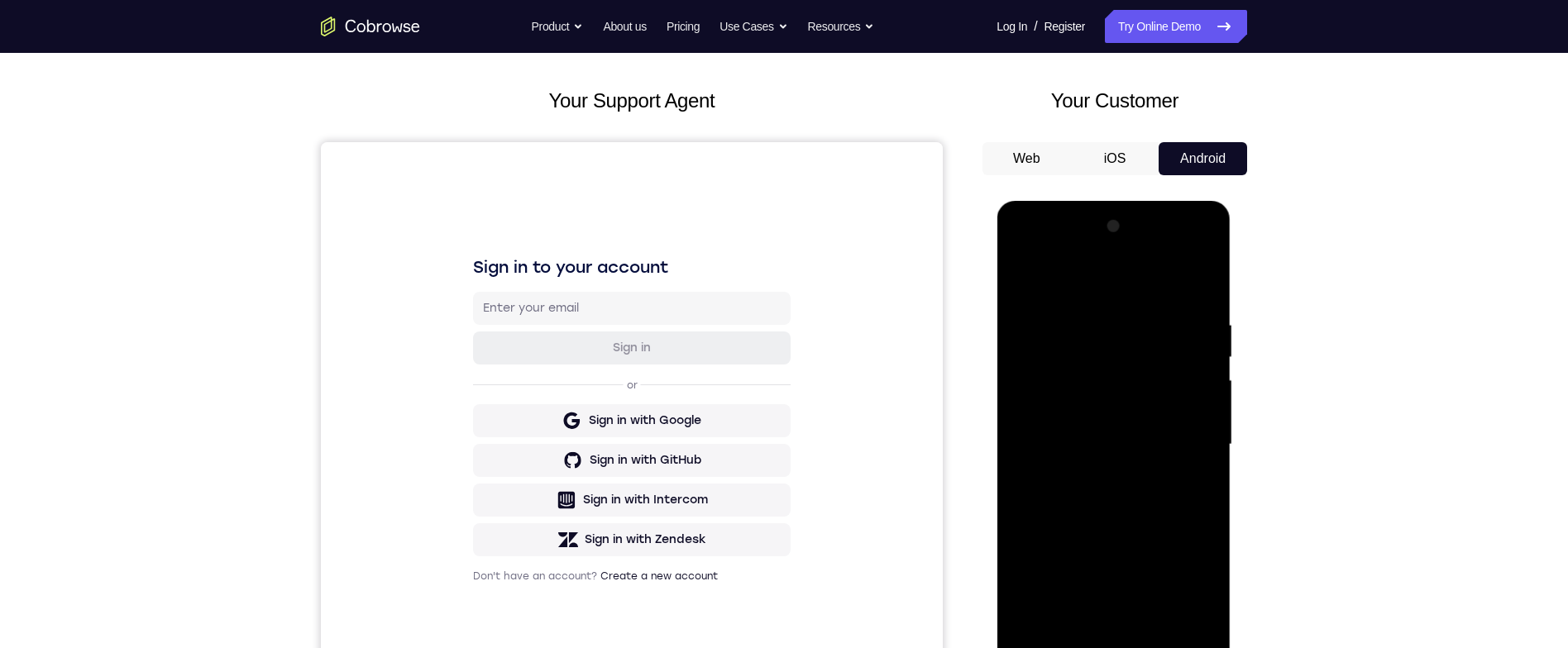
click at [1160, 506] on div at bounding box center [1113, 445] width 209 height 463
click at [1206, 300] on div at bounding box center [1113, 445] width 209 height 463
click at [1206, 317] on div at bounding box center [1113, 445] width 209 height 463
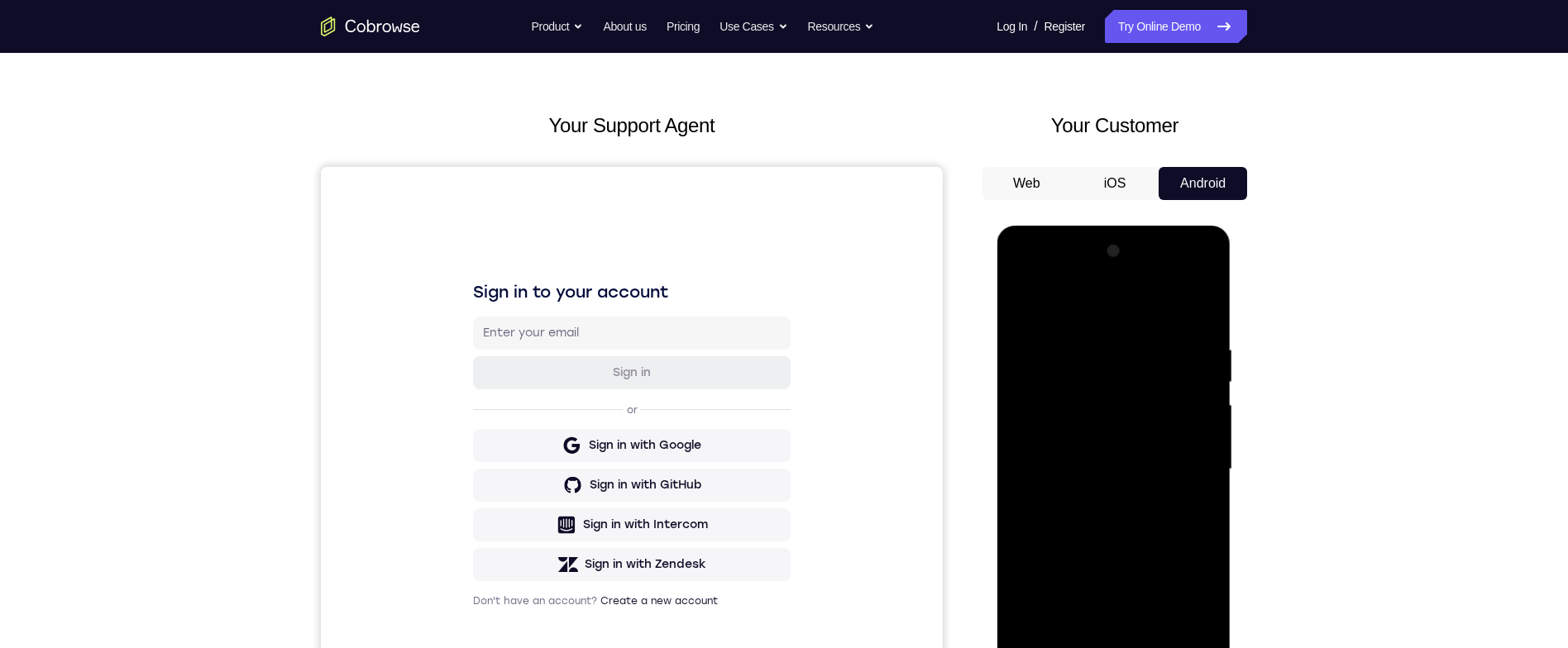
click at [1028, 273] on div at bounding box center [1113, 470] width 209 height 463
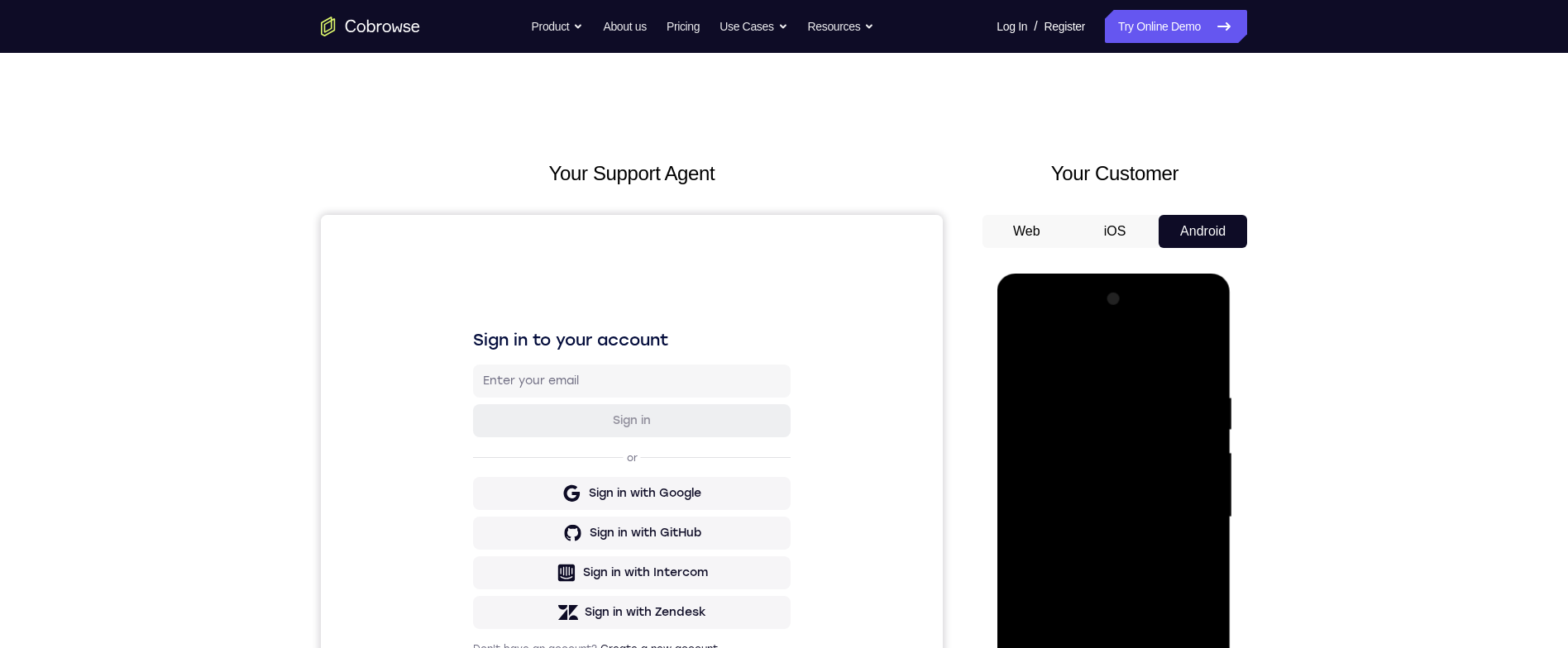
click at [1047, 469] on div at bounding box center [1113, 517] width 209 height 463
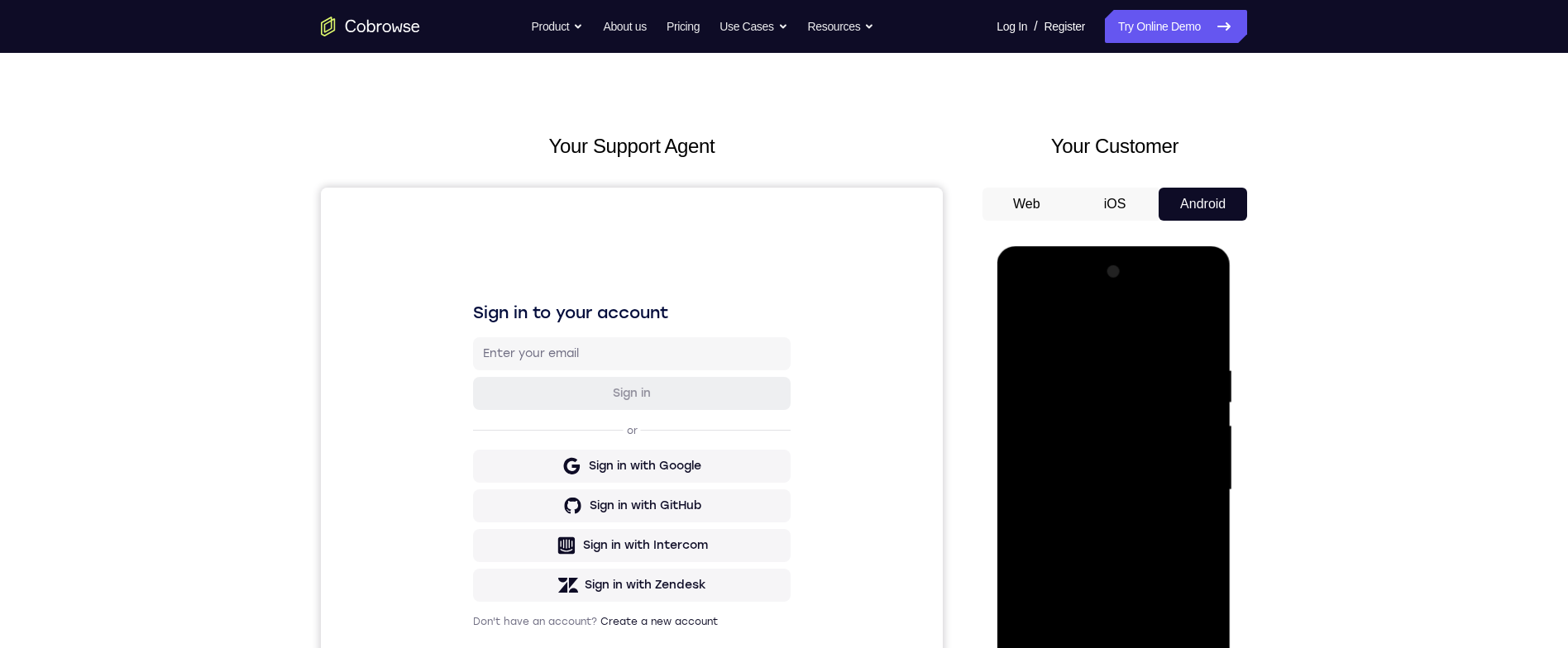
click at [1171, 558] on div at bounding box center [1113, 490] width 209 height 463
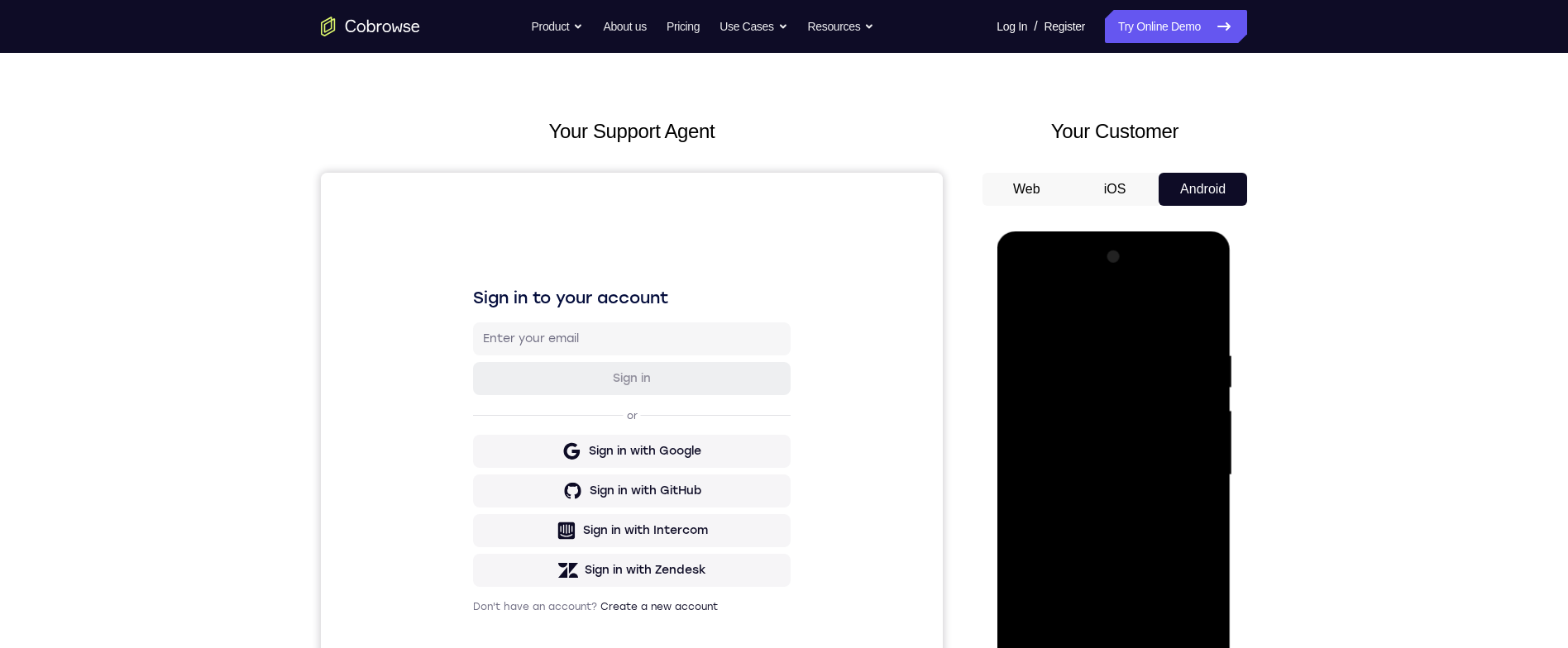
scroll to position [61, 0]
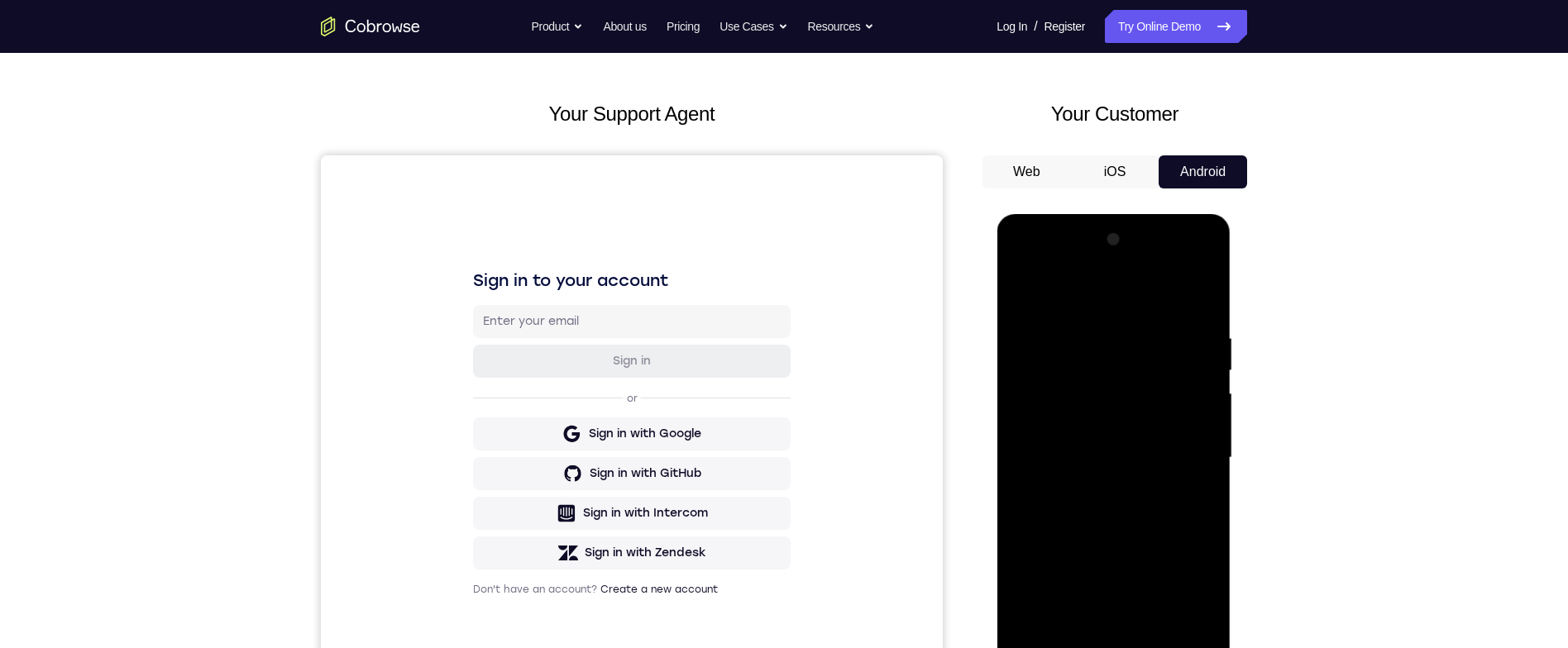
click at [1100, 332] on div at bounding box center [1113, 458] width 209 height 463
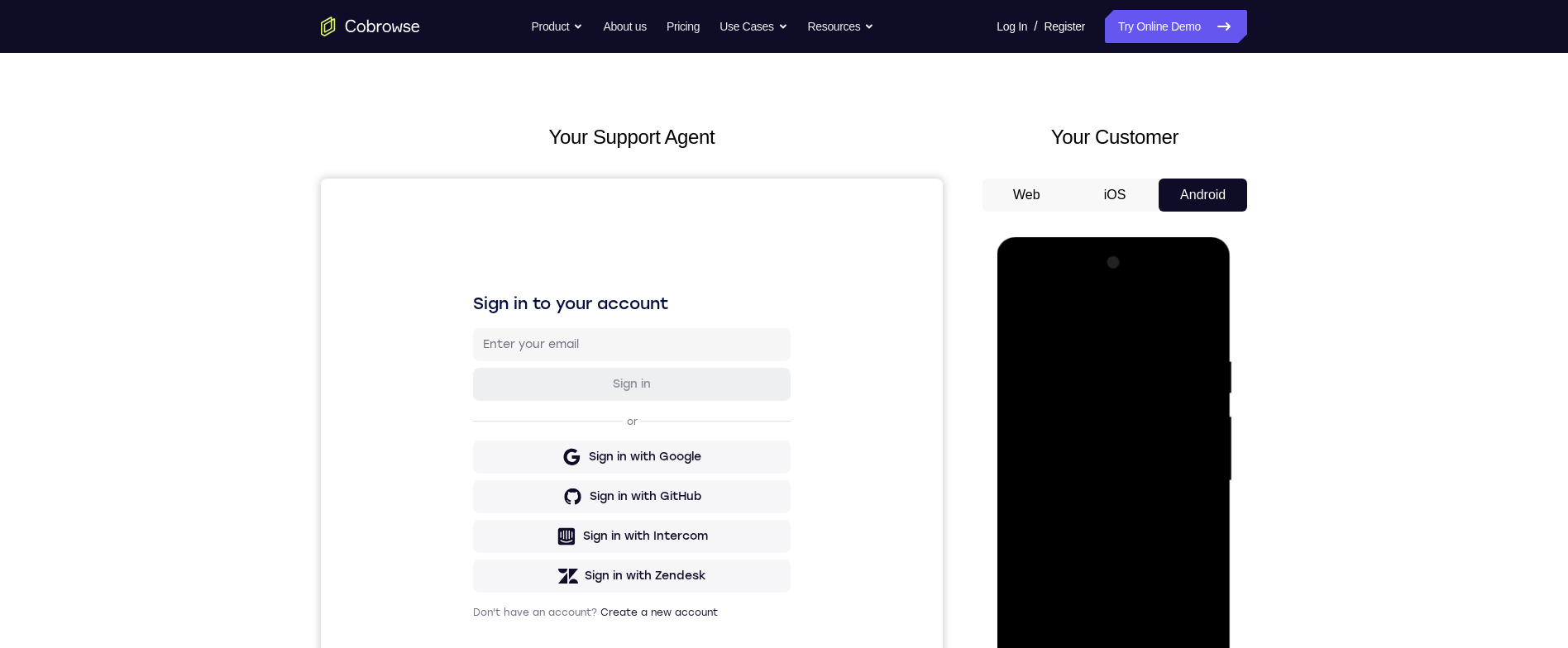
click at [1204, 424] on div at bounding box center [1113, 481] width 209 height 463
click at [1206, 432] on div at bounding box center [1113, 481] width 209 height 463
click at [1201, 495] on div at bounding box center [1113, 481] width 209 height 463
click at [1206, 445] on div at bounding box center [1113, 481] width 209 height 463
click at [1197, 424] on div at bounding box center [1113, 481] width 209 height 463
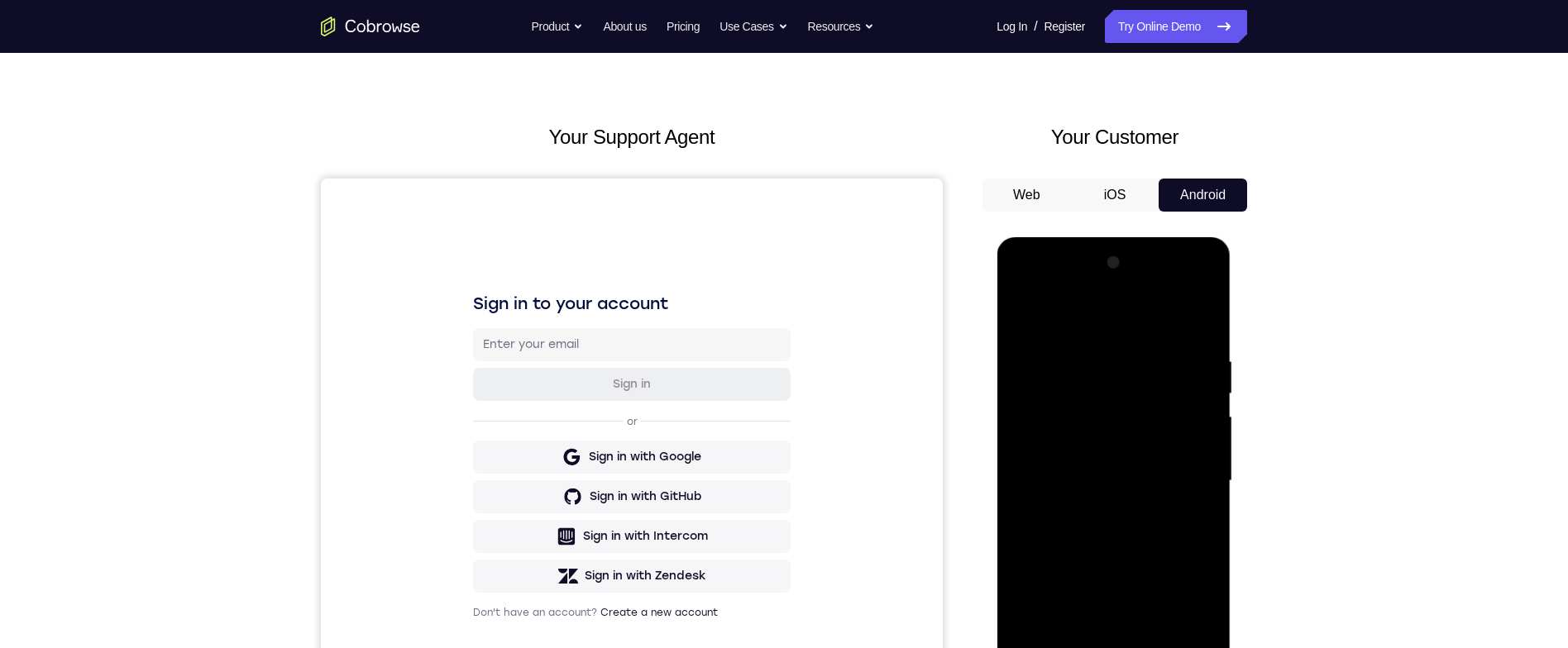
click at [1200, 427] on div at bounding box center [1113, 481] width 209 height 463
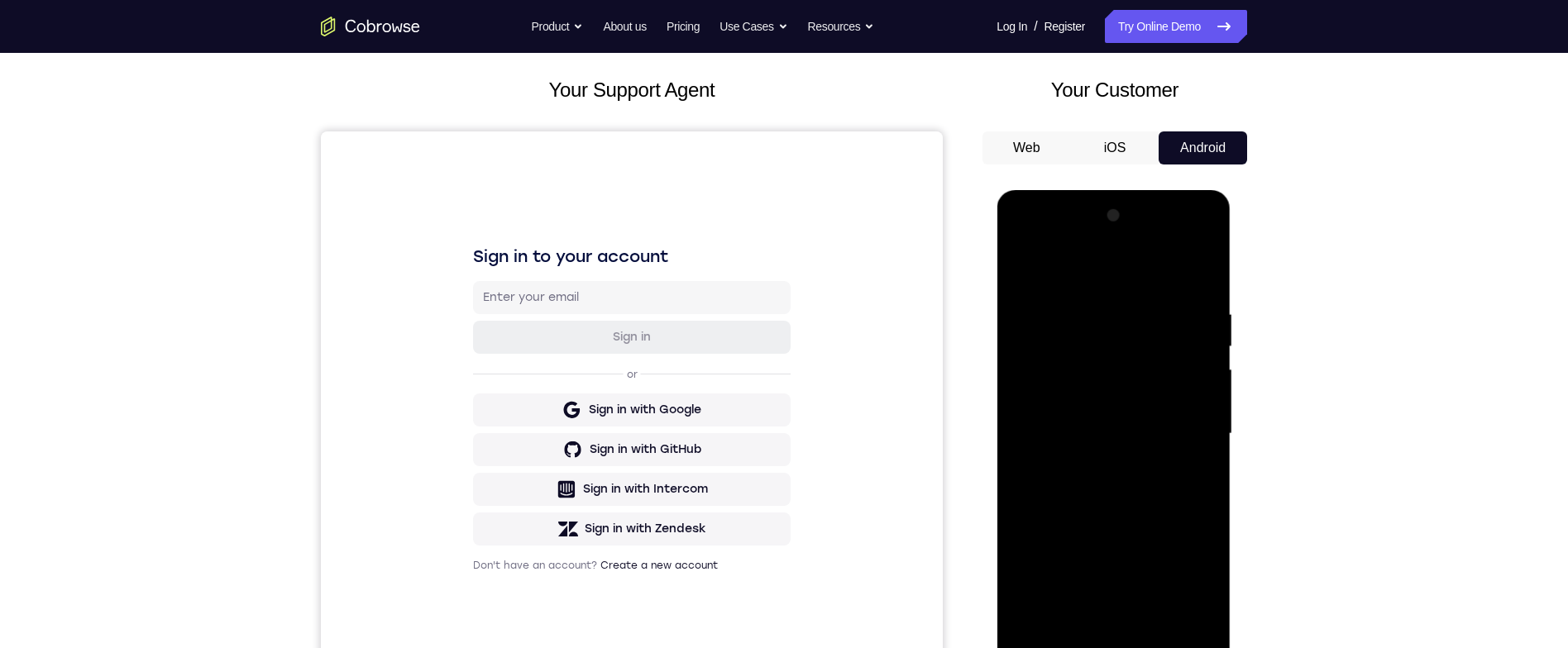
scroll to position [37, 0]
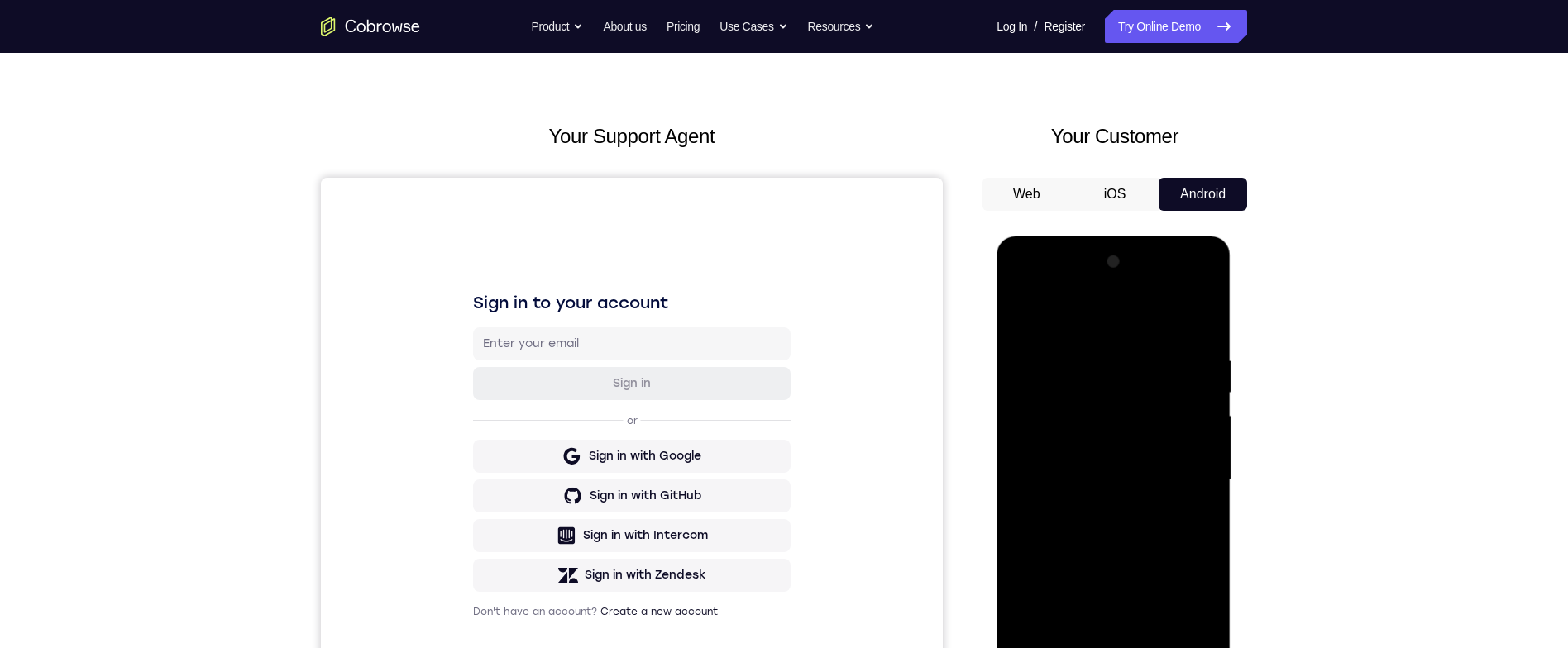
click at [1195, 320] on div at bounding box center [1113, 481] width 209 height 463
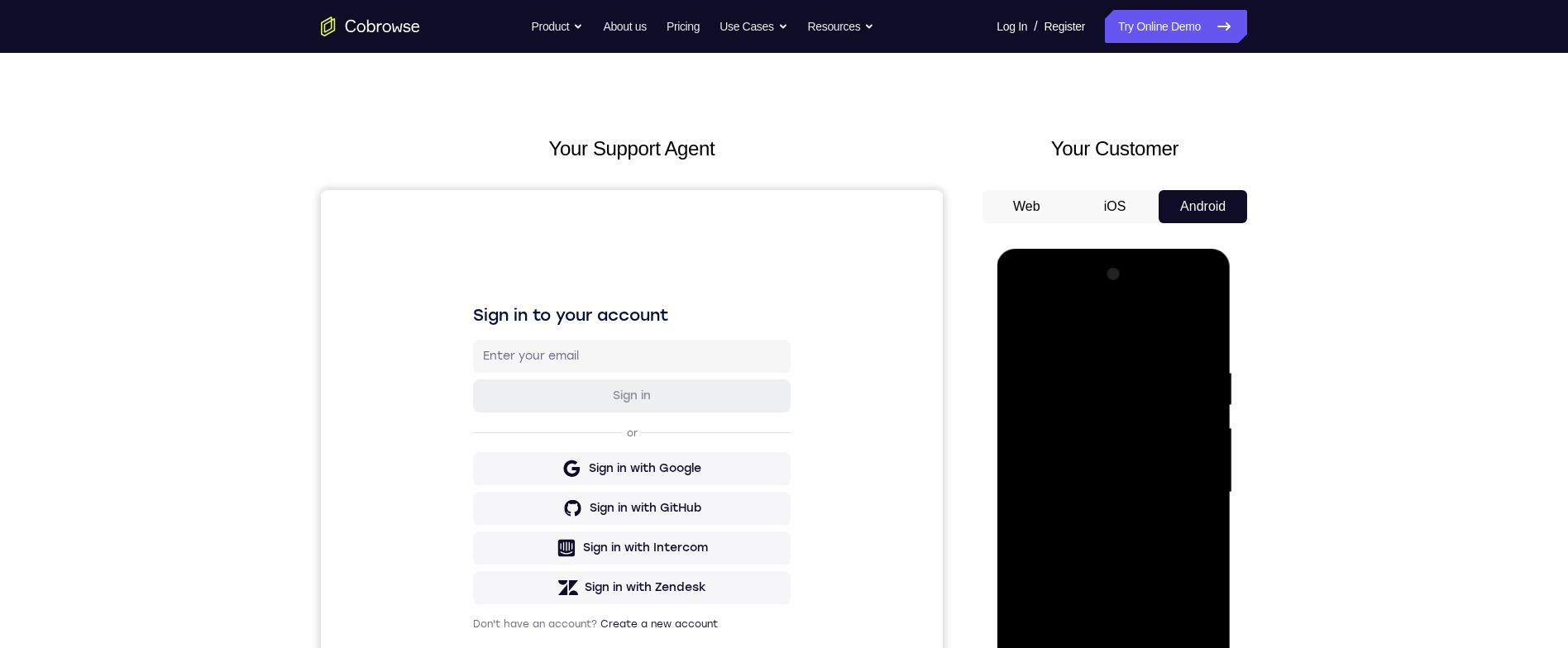
click at [1198, 331] on div at bounding box center [1113, 493] width 209 height 463
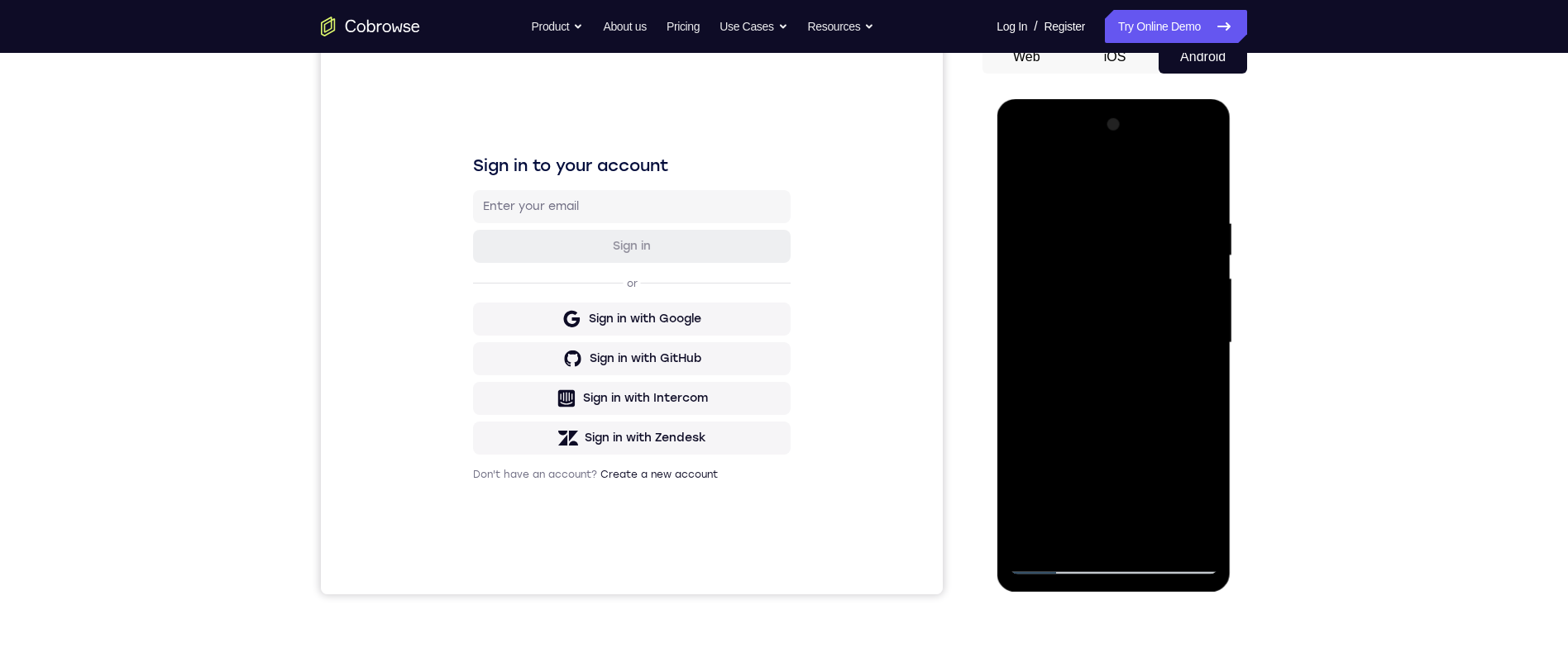
scroll to position [78, 0]
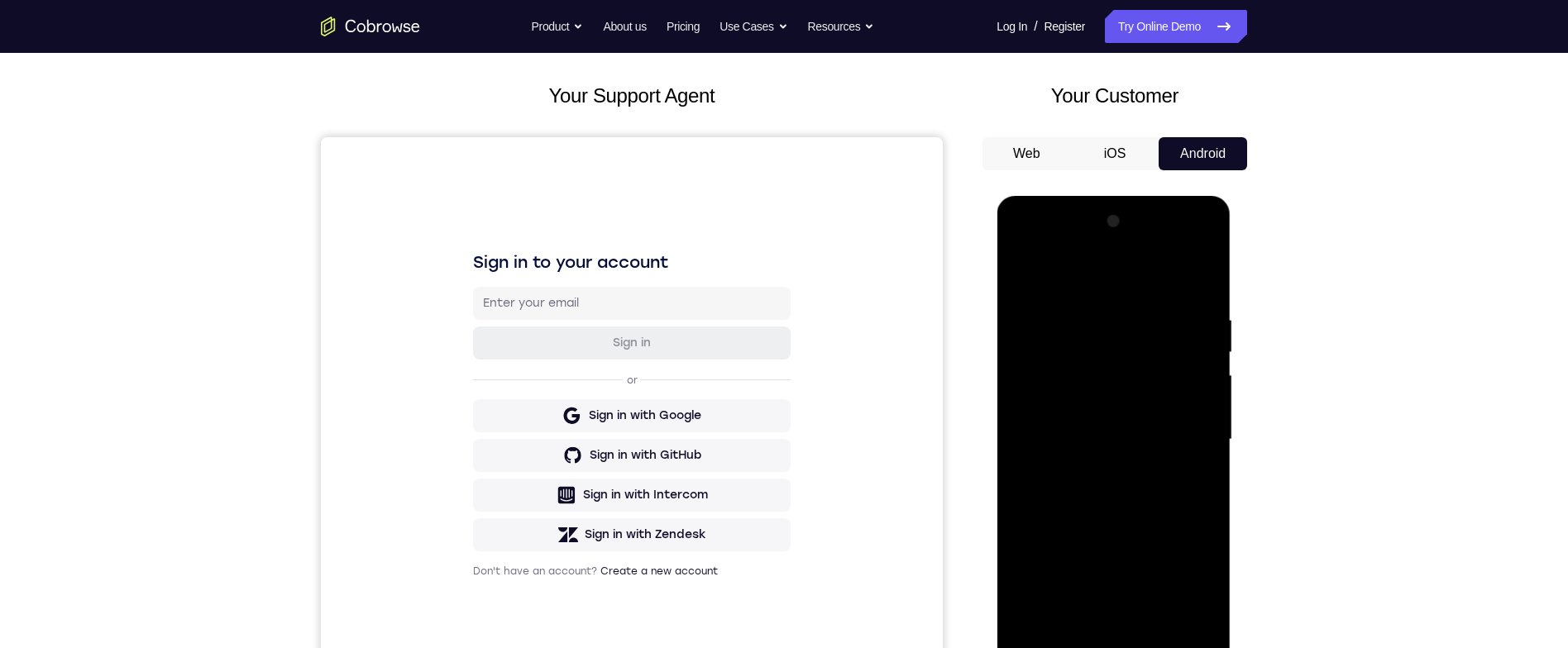
click at [1193, 353] on div at bounding box center [1113, 440] width 209 height 463
click at [1199, 320] on div at bounding box center [1113, 440] width 209 height 463
click at [1195, 333] on div at bounding box center [1113, 440] width 209 height 463
click at [1203, 330] on div at bounding box center [1113, 440] width 209 height 463
click at [1192, 329] on div at bounding box center [1113, 440] width 209 height 463
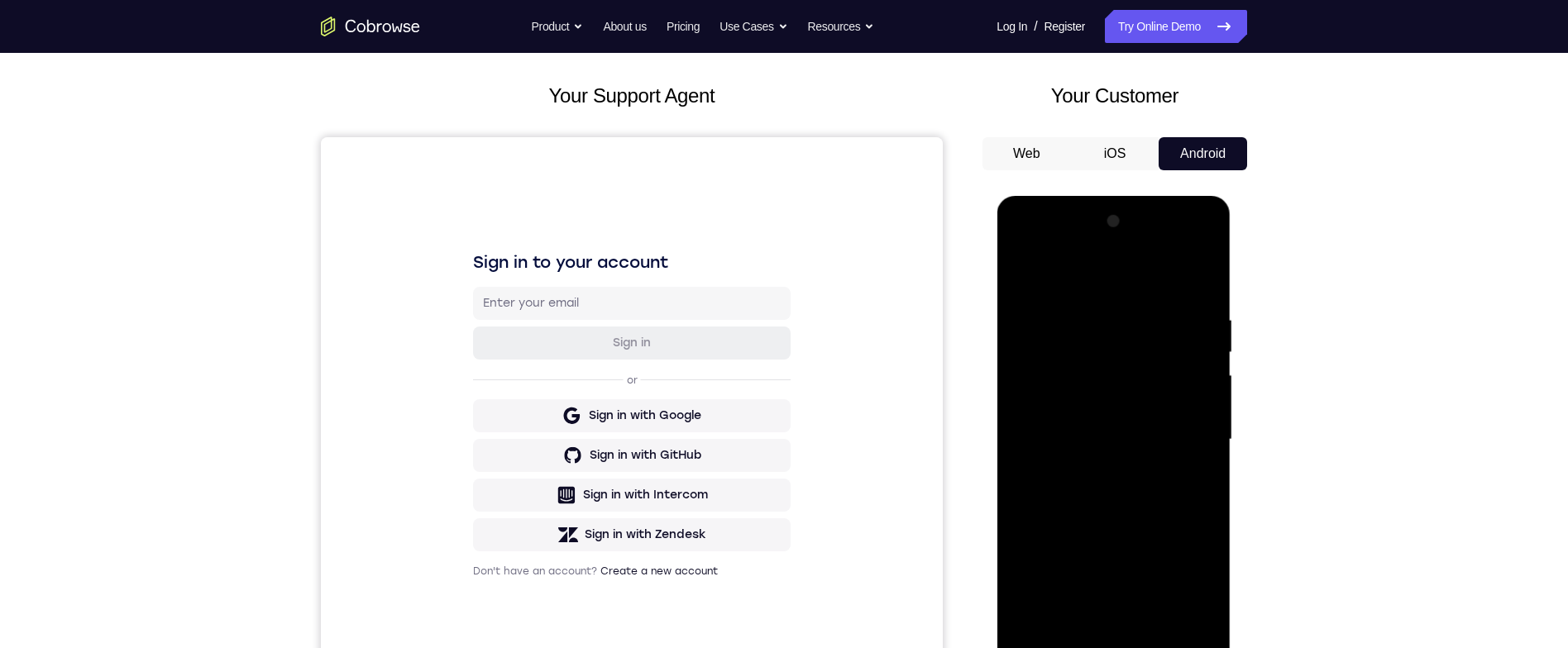
click at [1192, 351] on div at bounding box center [1113, 440] width 209 height 463
click at [1195, 351] on div at bounding box center [1113, 440] width 209 height 463
click at [1200, 381] on div at bounding box center [1113, 440] width 209 height 463
click at [1193, 374] on div at bounding box center [1113, 440] width 209 height 463
click at [1195, 360] on div at bounding box center [1113, 440] width 209 height 463
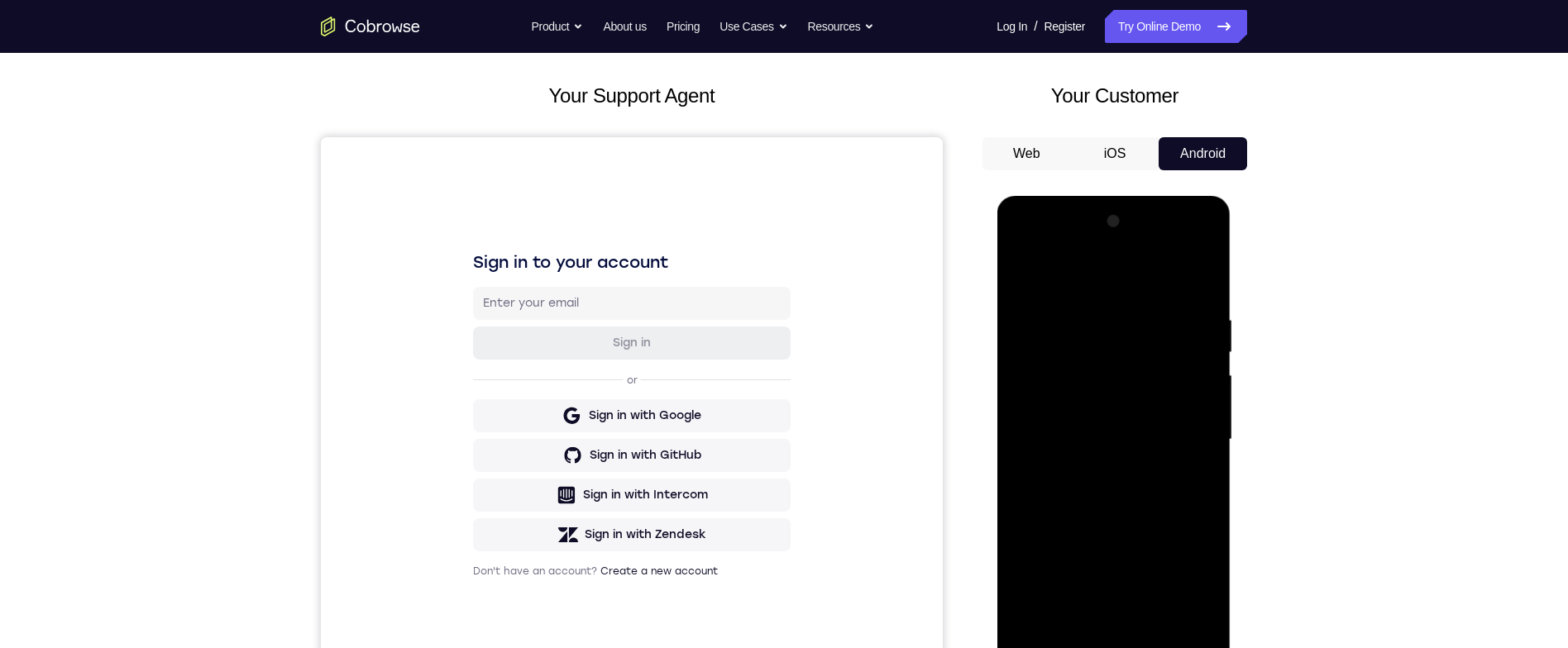
click at [1180, 355] on div at bounding box center [1113, 440] width 209 height 463
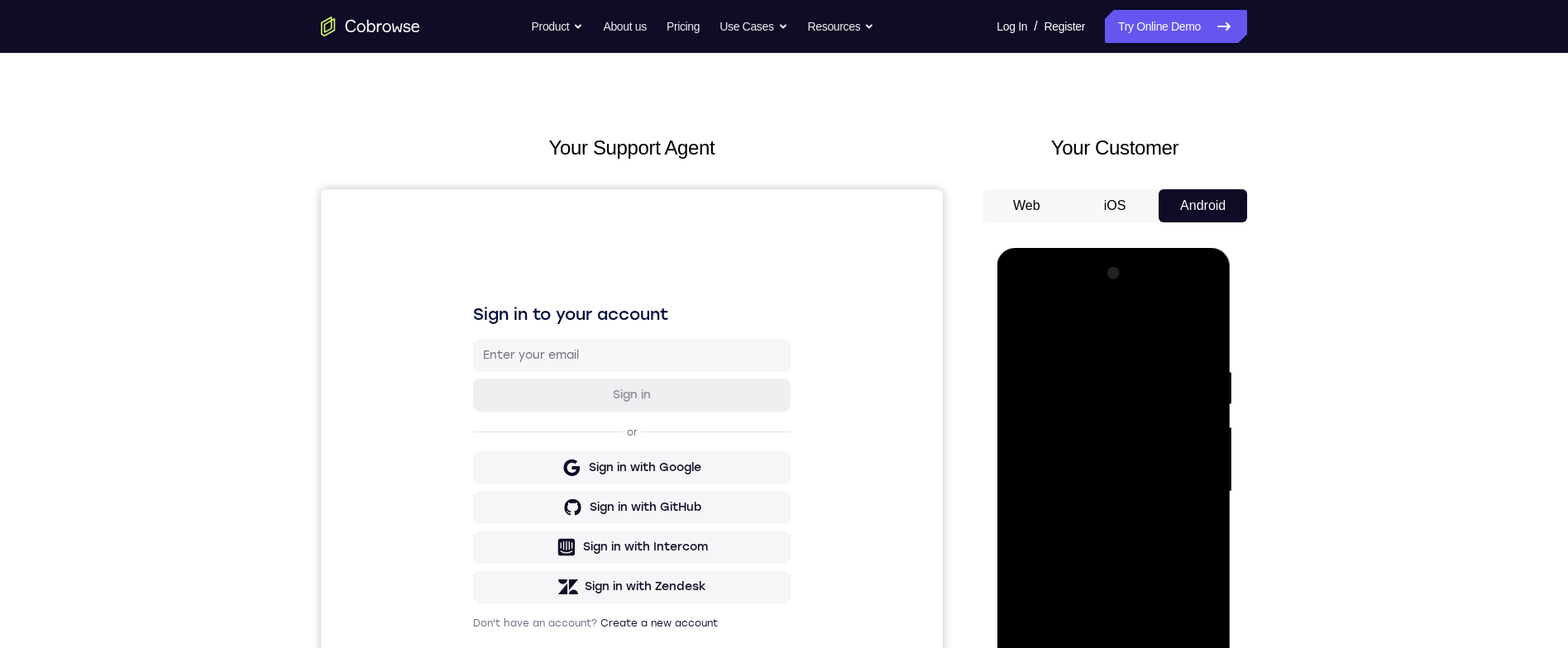
scroll to position [159, 0]
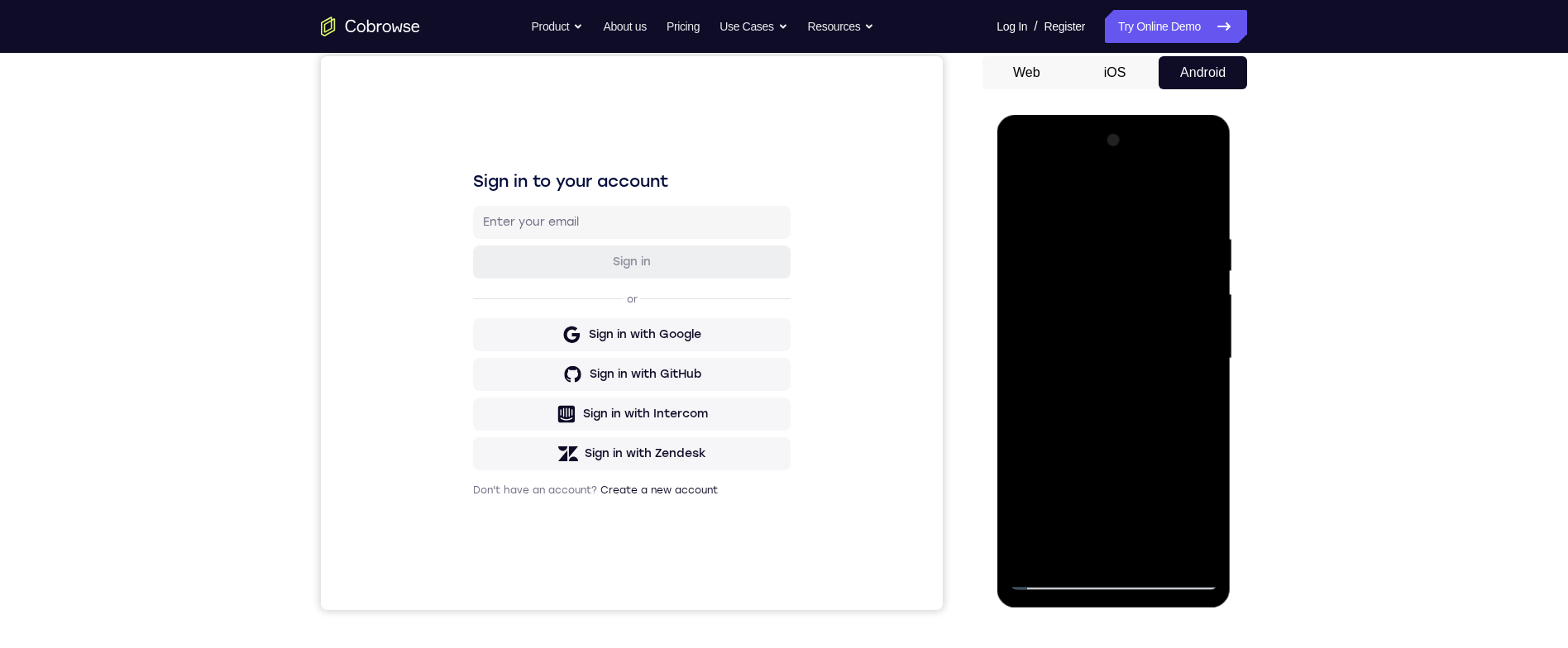
click at [1201, 196] on div at bounding box center [1113, 359] width 209 height 463
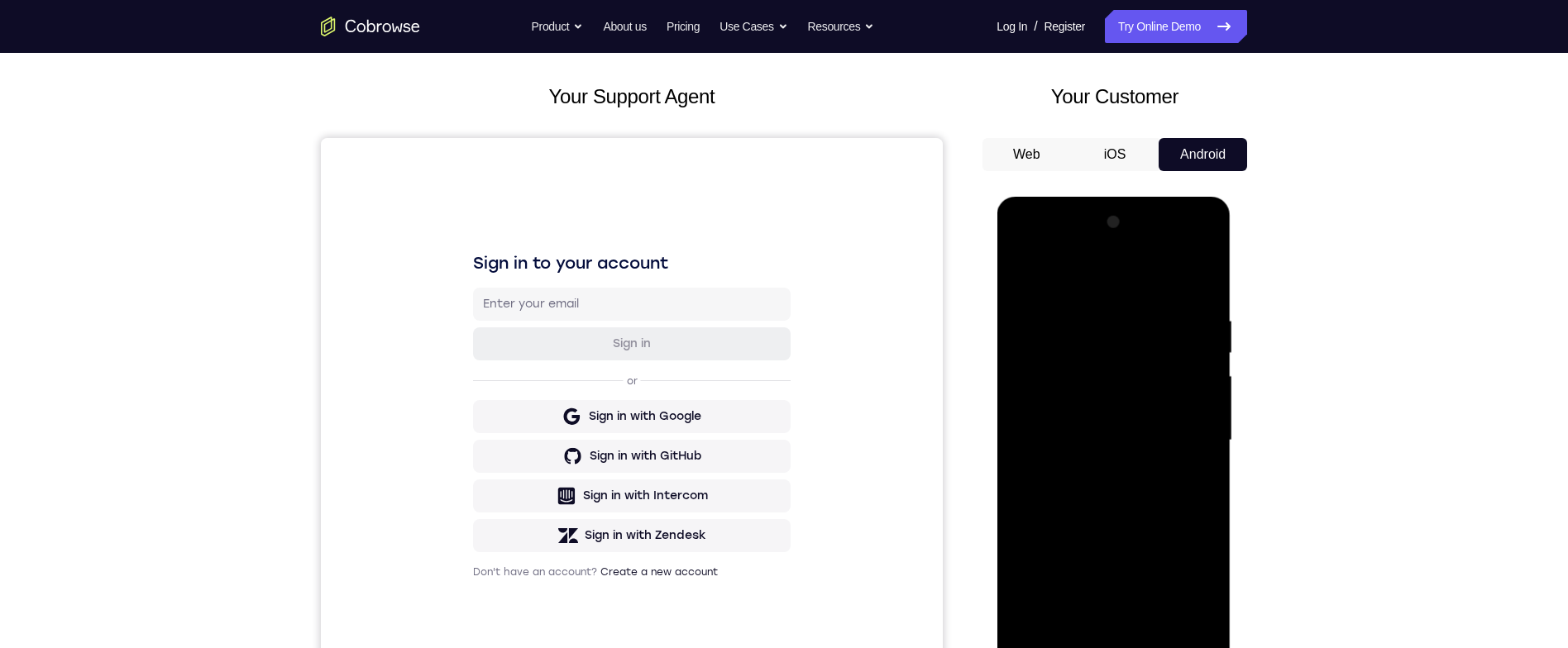
scroll to position [113, 0]
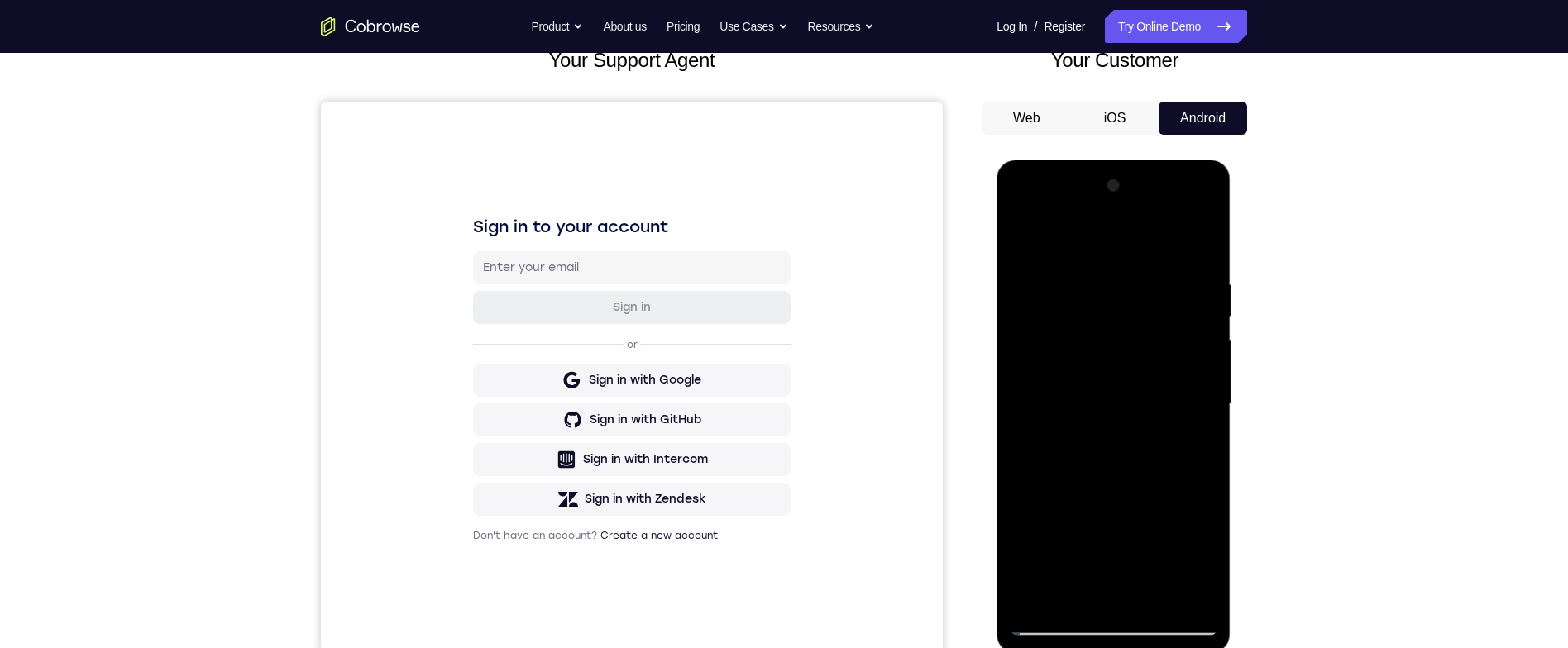
click at [1098, 273] on div at bounding box center [1113, 404] width 209 height 463
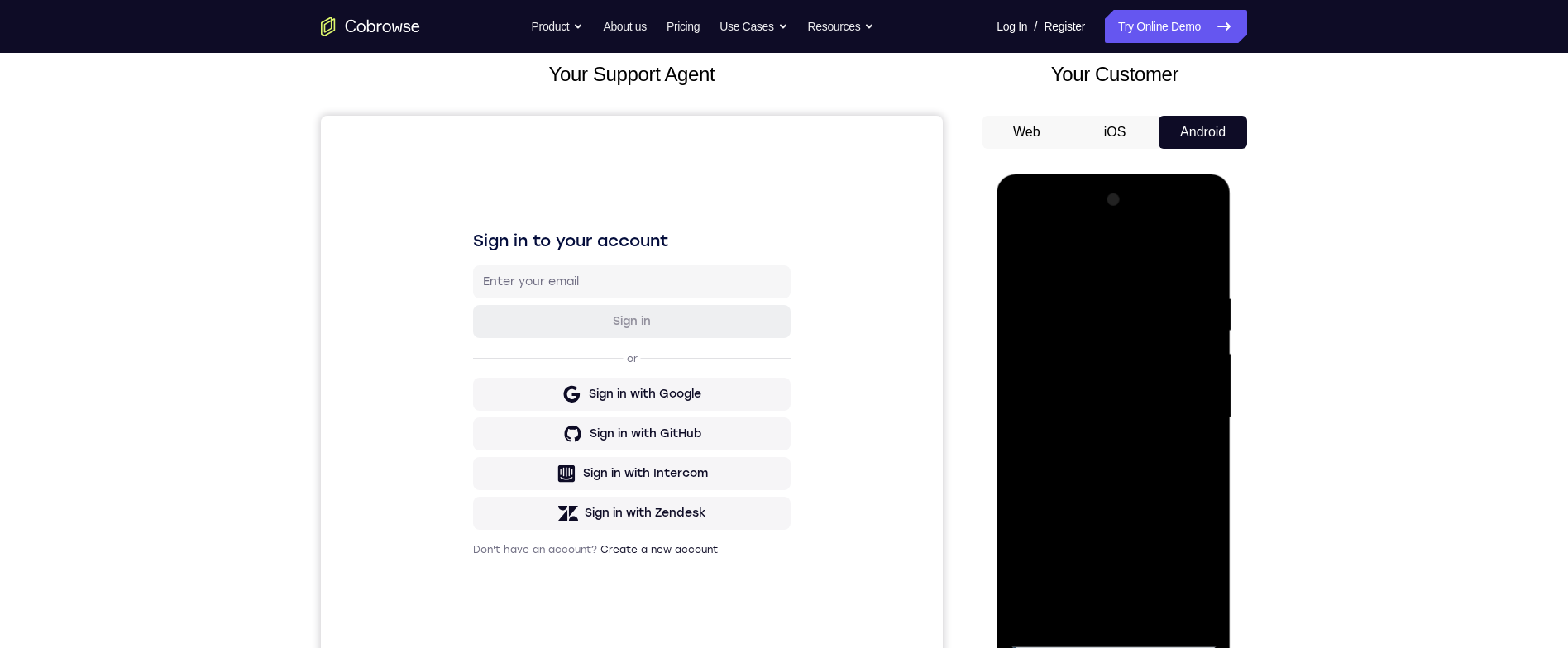
click at [1204, 364] on div at bounding box center [1113, 418] width 209 height 463
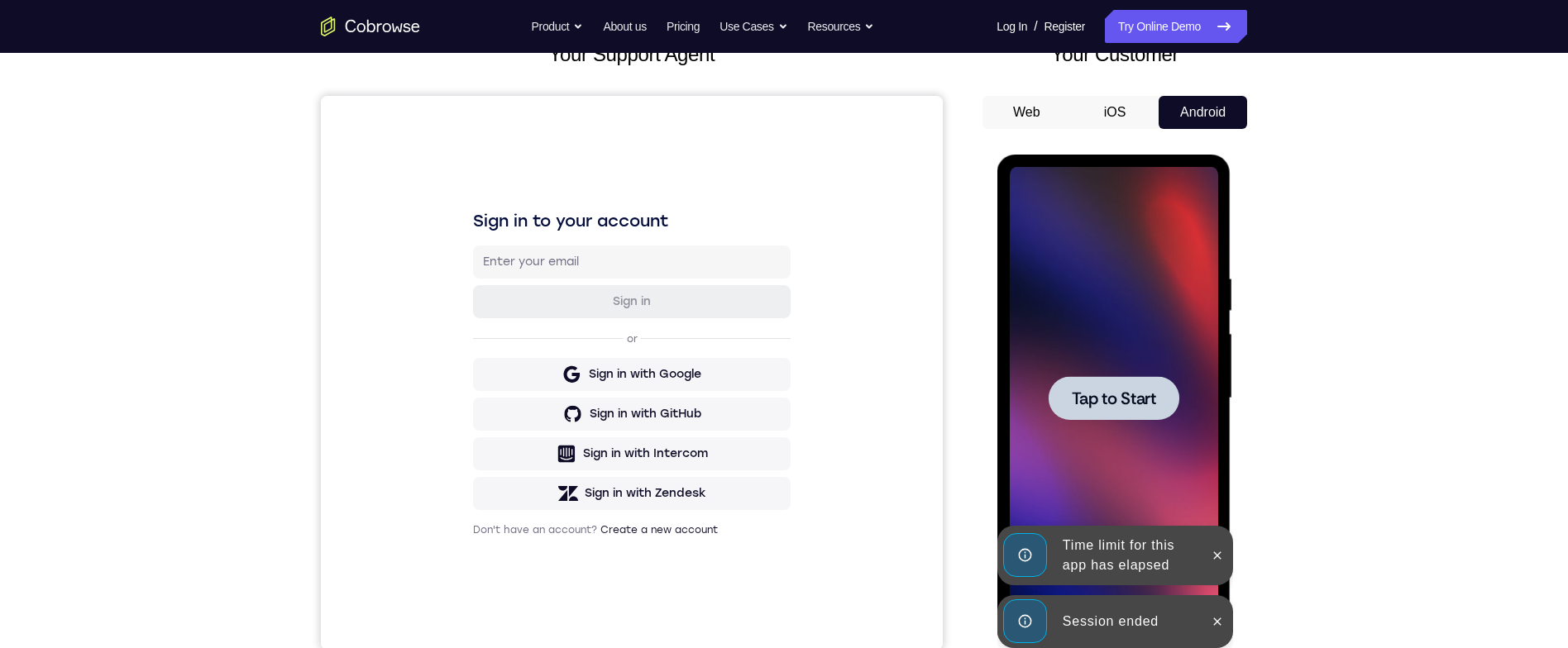
scroll to position [120, 0]
click at [1223, 559] on button at bounding box center [1217, 555] width 26 height 26
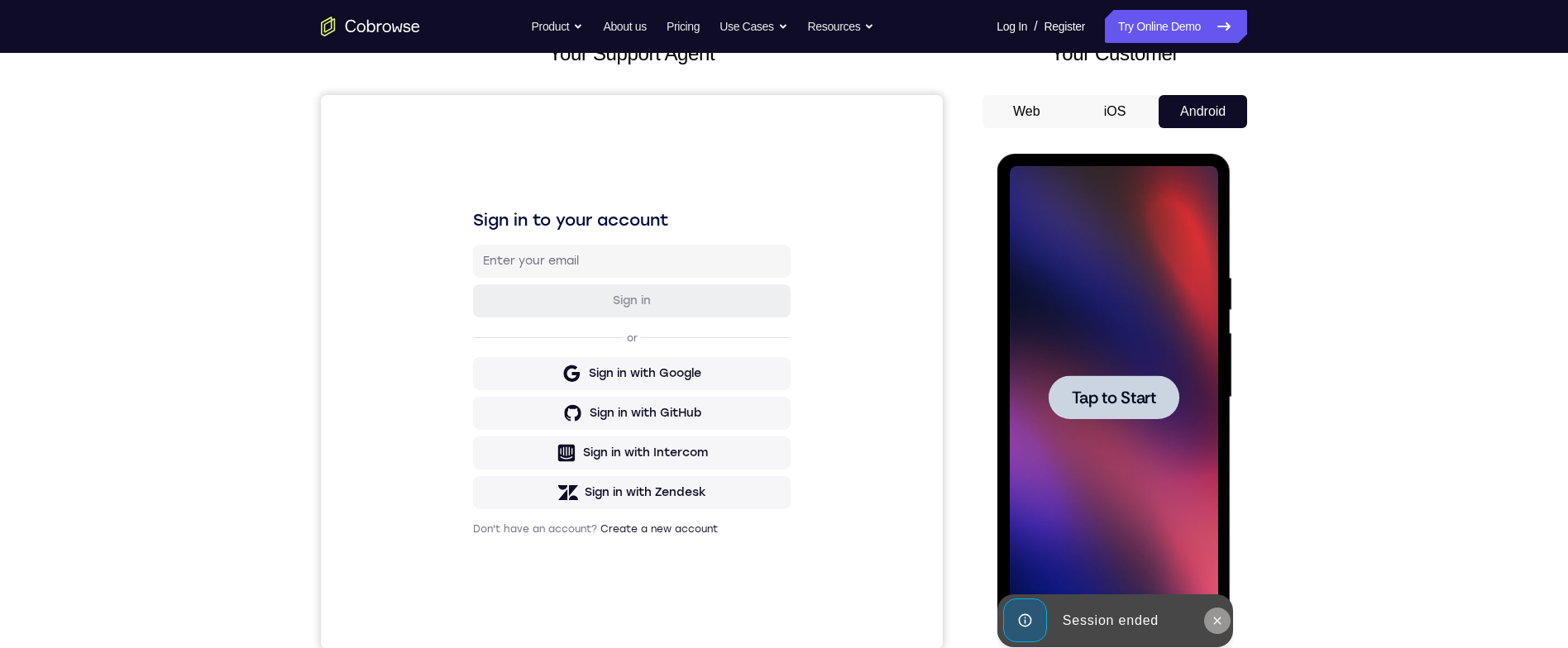
click at [1218, 619] on icon at bounding box center [1216, 620] width 13 height 13
